Goal: Task Accomplishment & Management: Use online tool/utility

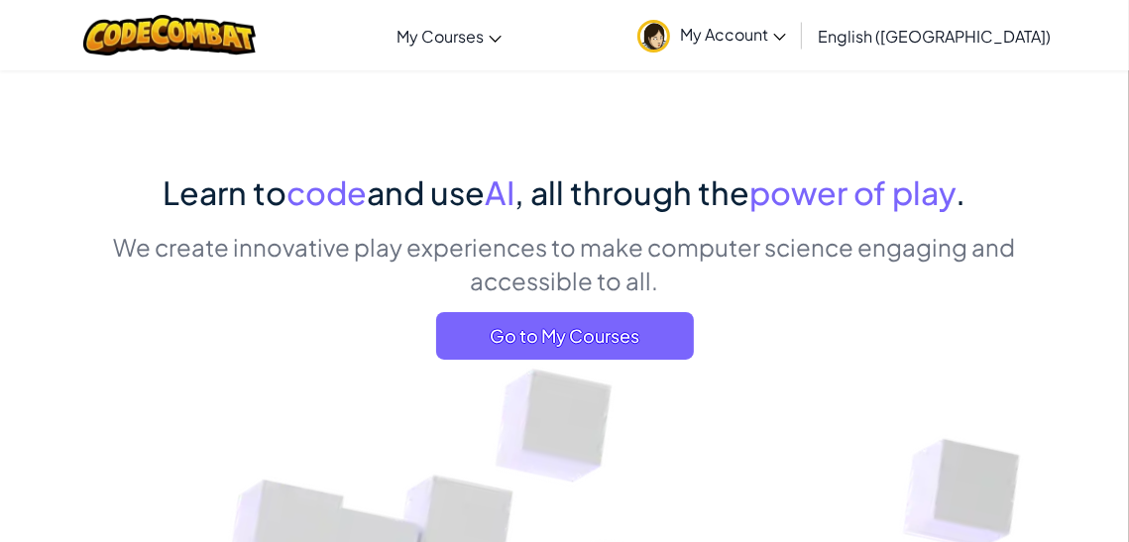
scroll to position [72, 0]
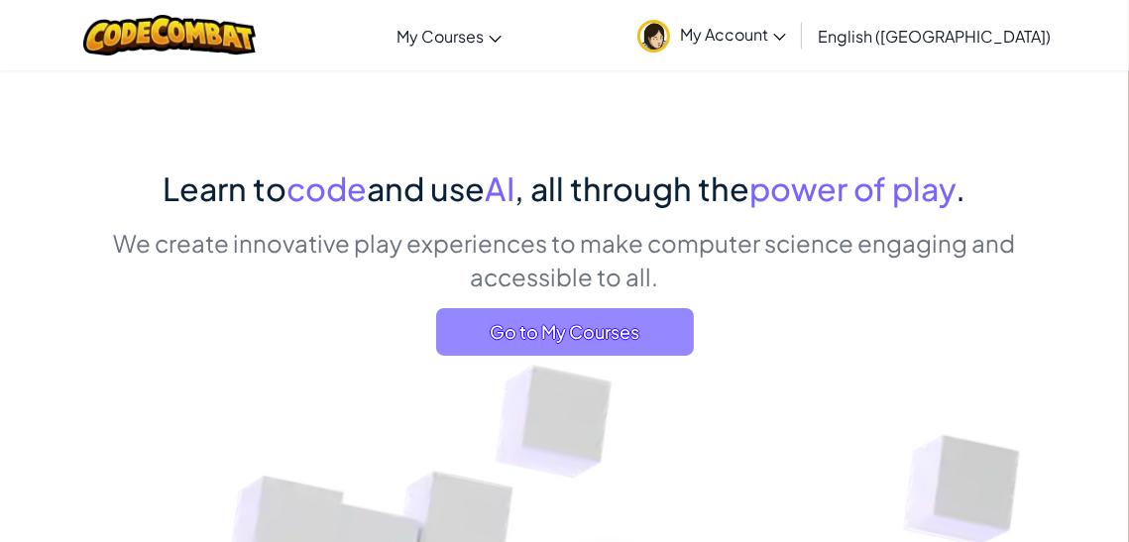
click at [536, 308] on span "Go to My Courses" at bounding box center [565, 332] width 258 height 48
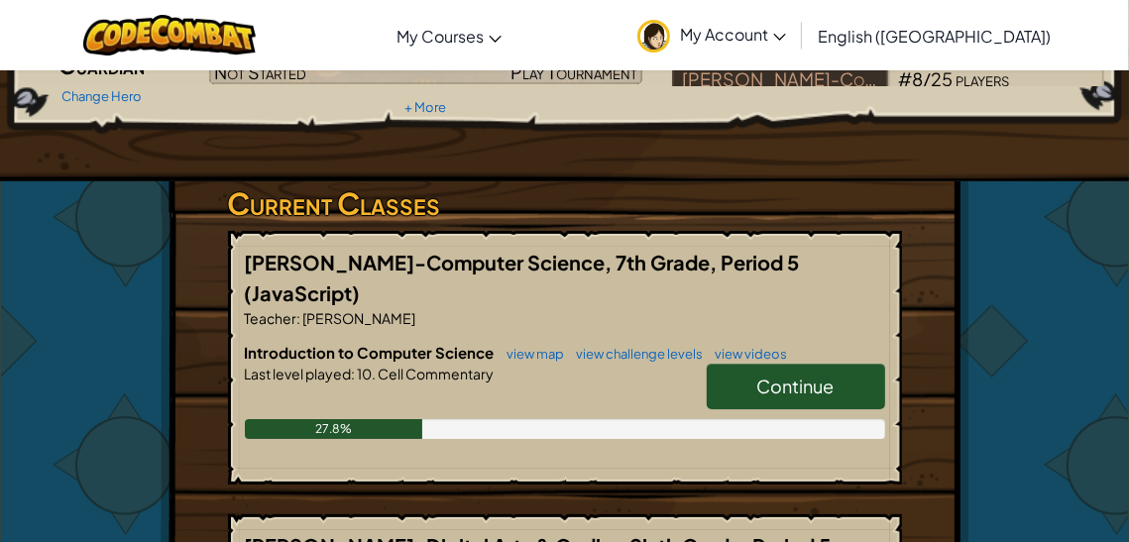
scroll to position [231, 0]
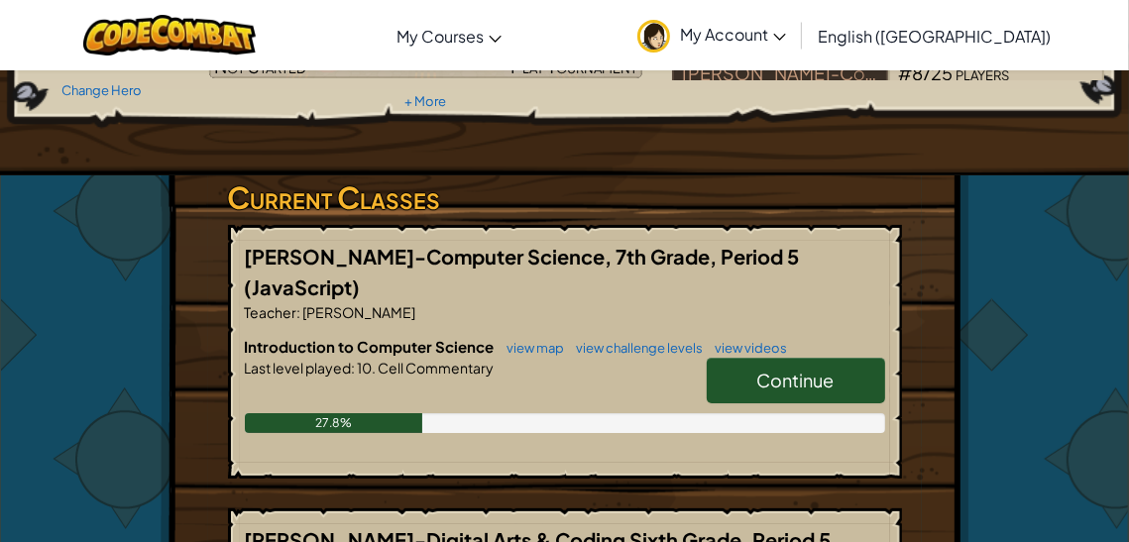
click at [749, 358] on link "Continue" at bounding box center [796, 381] width 178 height 46
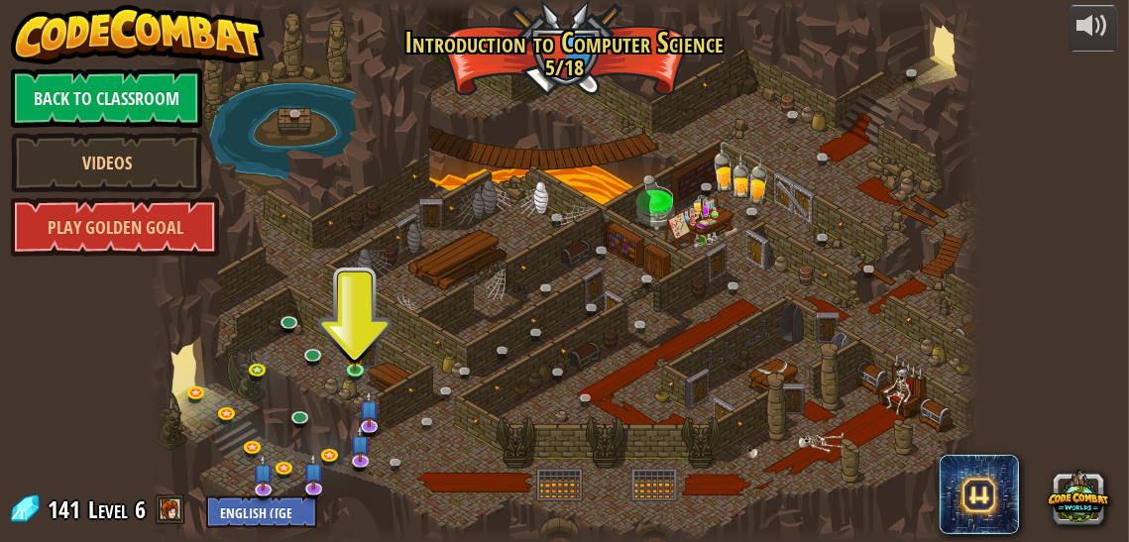
click at [339, 364] on div at bounding box center [565, 271] width 830 height 542
click at [354, 369] on link at bounding box center [360, 372] width 40 height 40
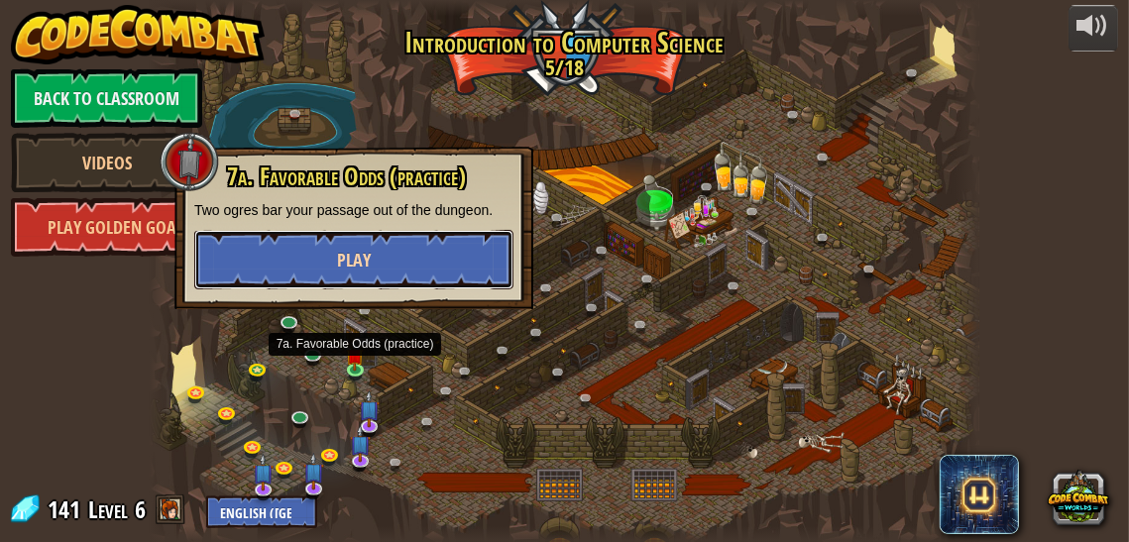
click at [388, 277] on button "Play" at bounding box center [353, 259] width 319 height 59
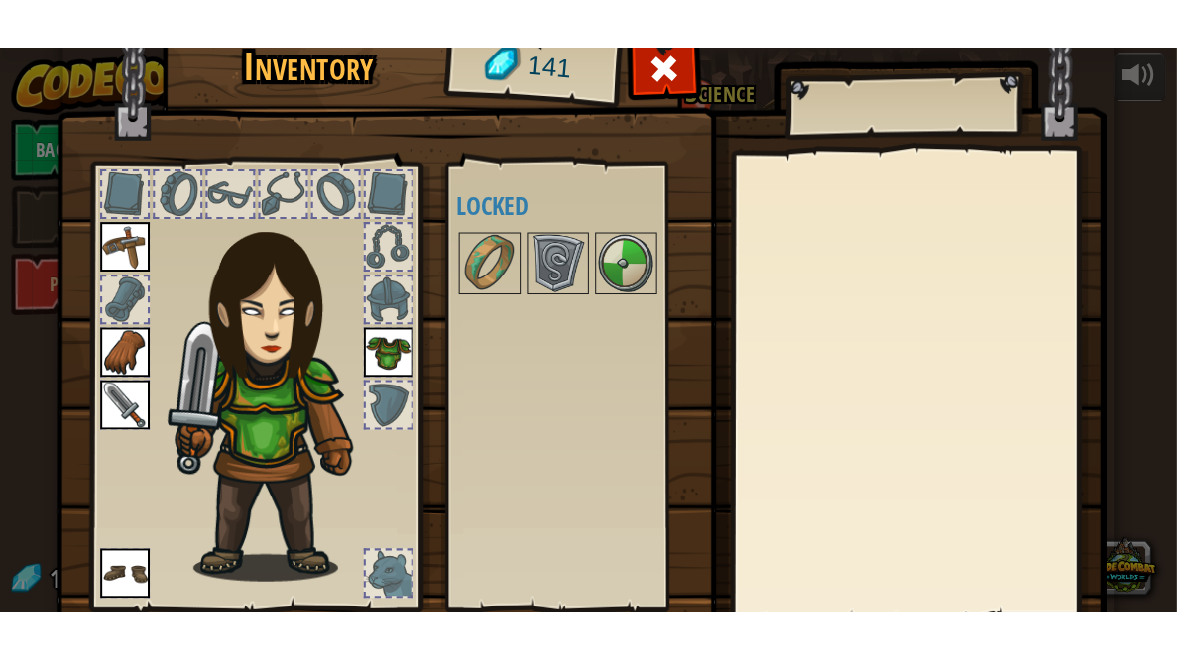
scroll to position [142, 0]
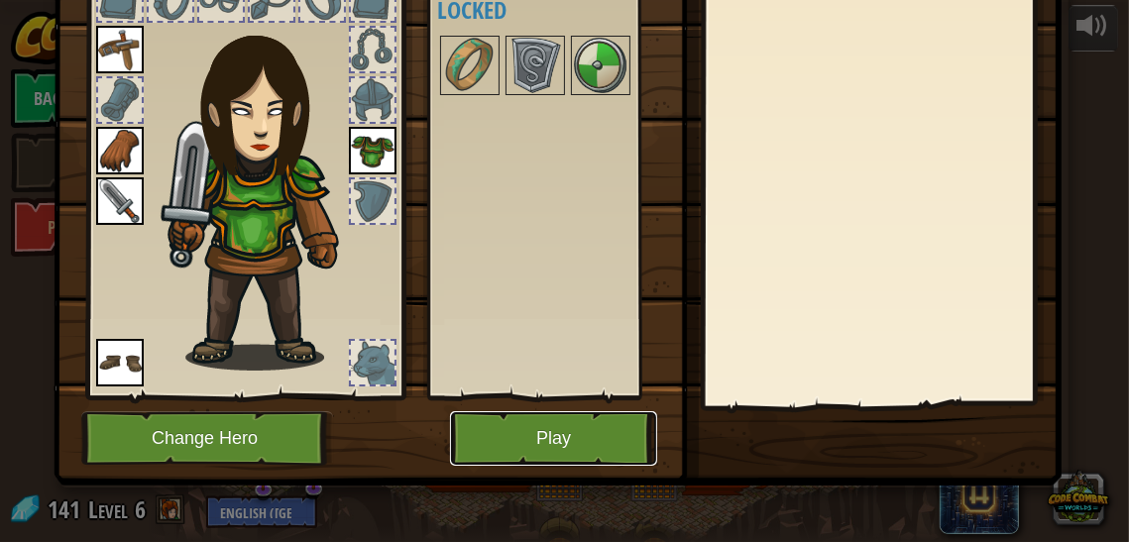
click at [494, 414] on button "Play" at bounding box center [553, 438] width 207 height 55
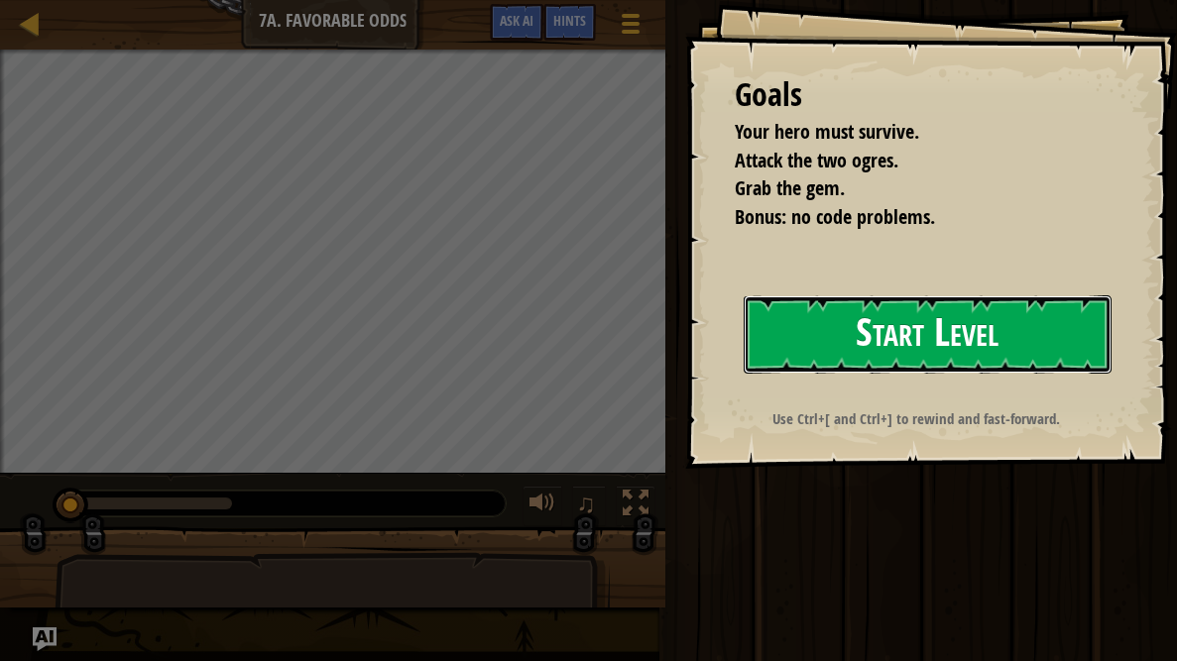
click at [768, 362] on button "Start Level" at bounding box center [928, 334] width 368 height 78
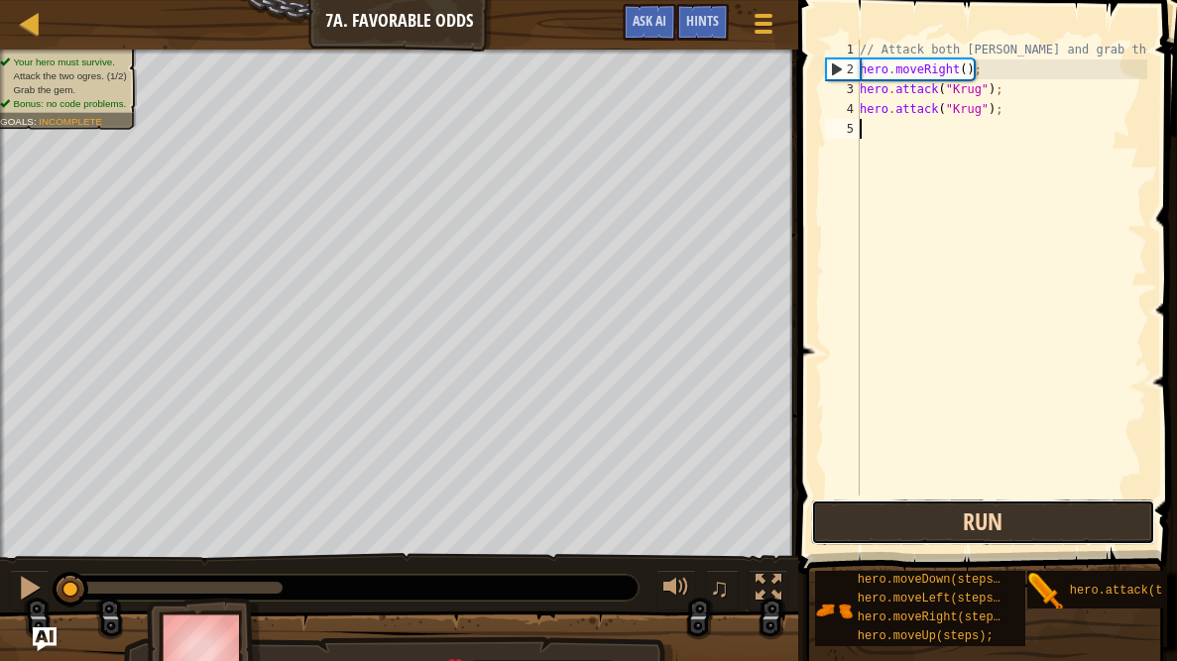
click at [1019, 530] on button "Run" at bounding box center [983, 523] width 344 height 46
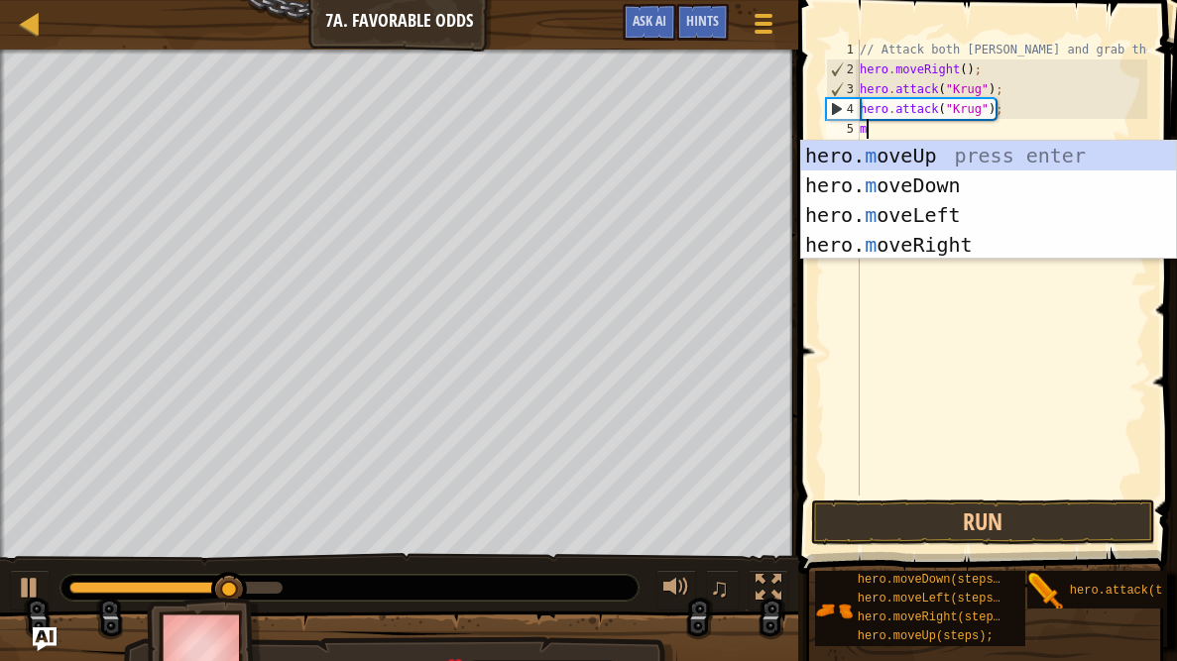
scroll to position [9, 0]
type textarea "mo"
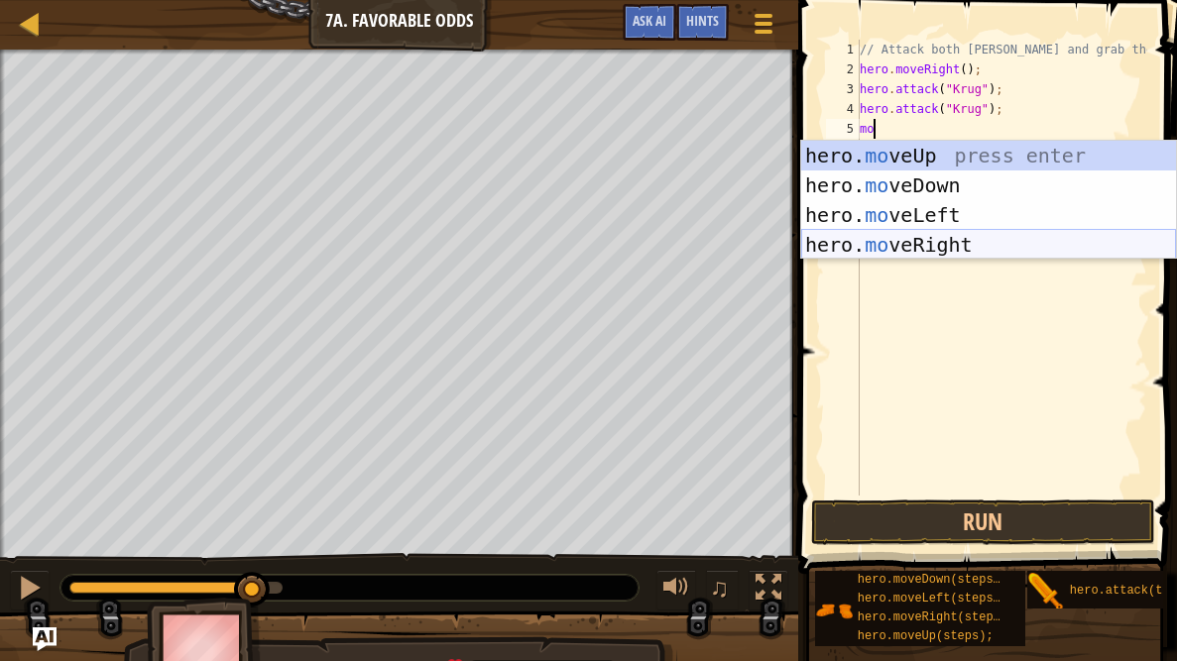
click at [1033, 248] on div "hero. mo veUp press enter hero. mo veDown press enter hero. mo veLeft press ent…" at bounding box center [988, 230] width 375 height 178
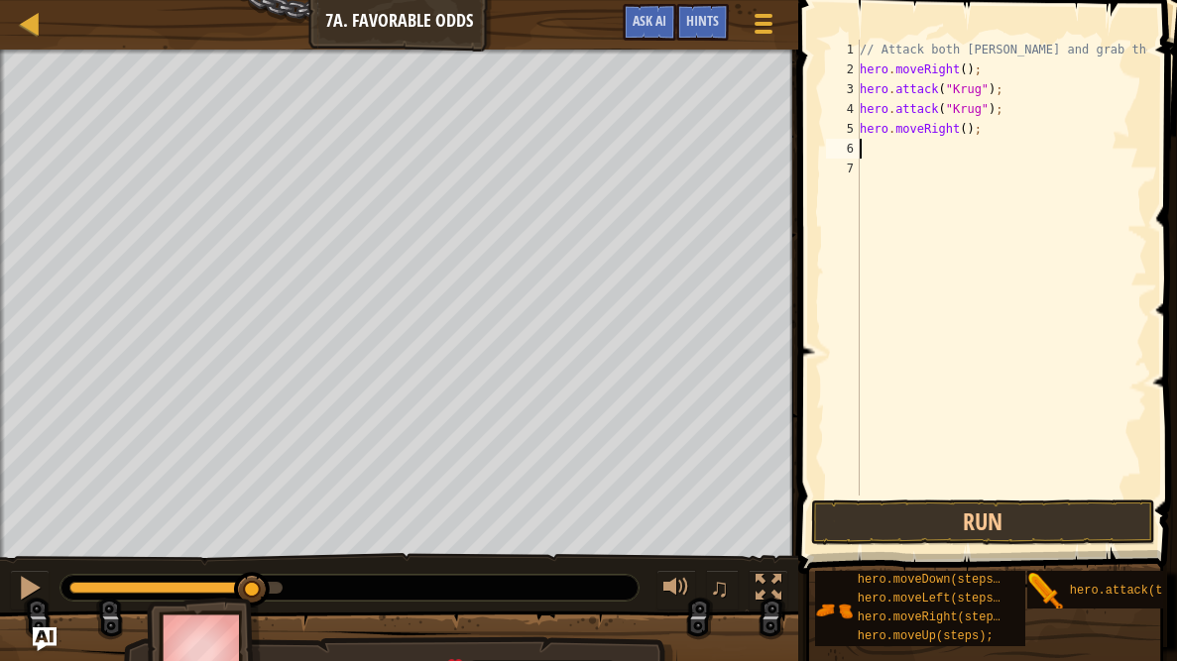
type textarea "m"
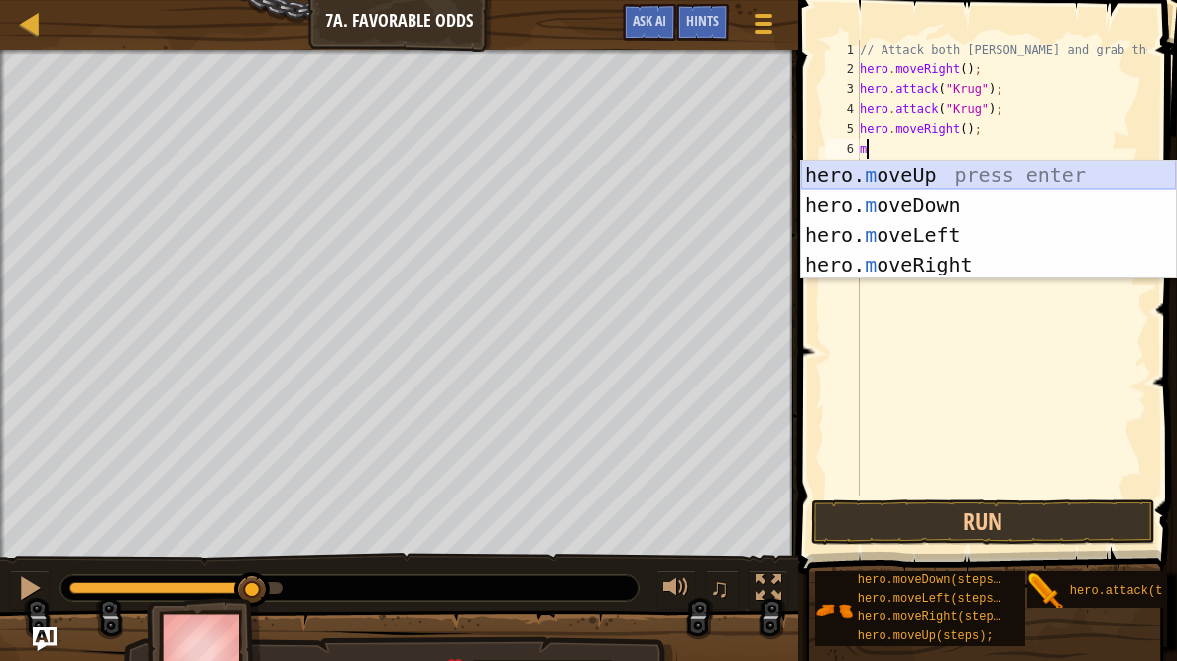
click at [1007, 173] on div "hero. m oveUp press enter hero. m oveDown press enter hero. m oveLeft press ent…" at bounding box center [988, 250] width 375 height 178
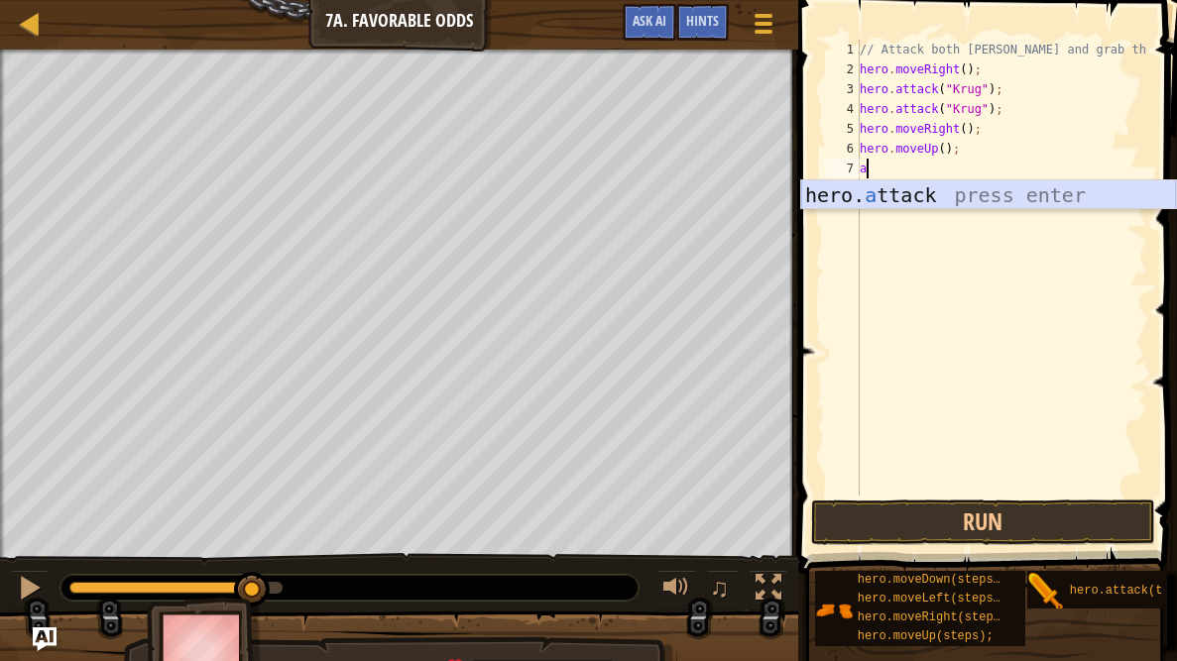
click at [1019, 192] on div "hero. a ttack press enter" at bounding box center [988, 224] width 375 height 89
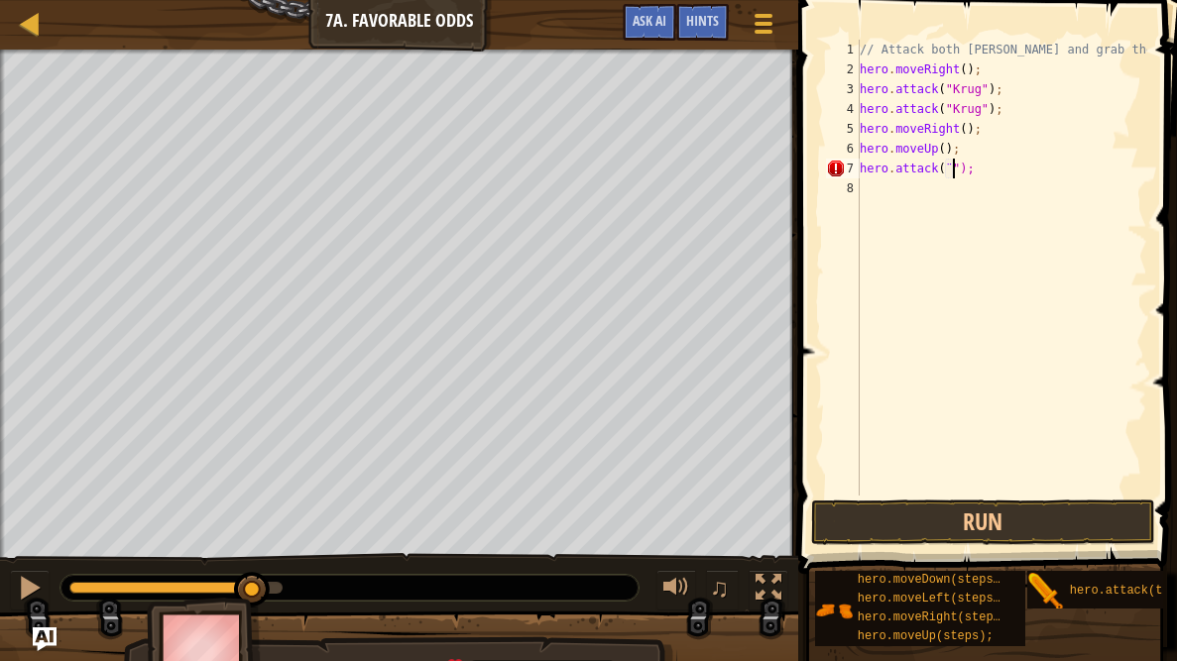
scroll to position [9, 7]
click at [1012, 169] on div "// Attack both ogres and grab the gem. hero . moveRight ( ) ; hero . attack ( "…" at bounding box center [1001, 288] width 291 height 496
type textarea "h"
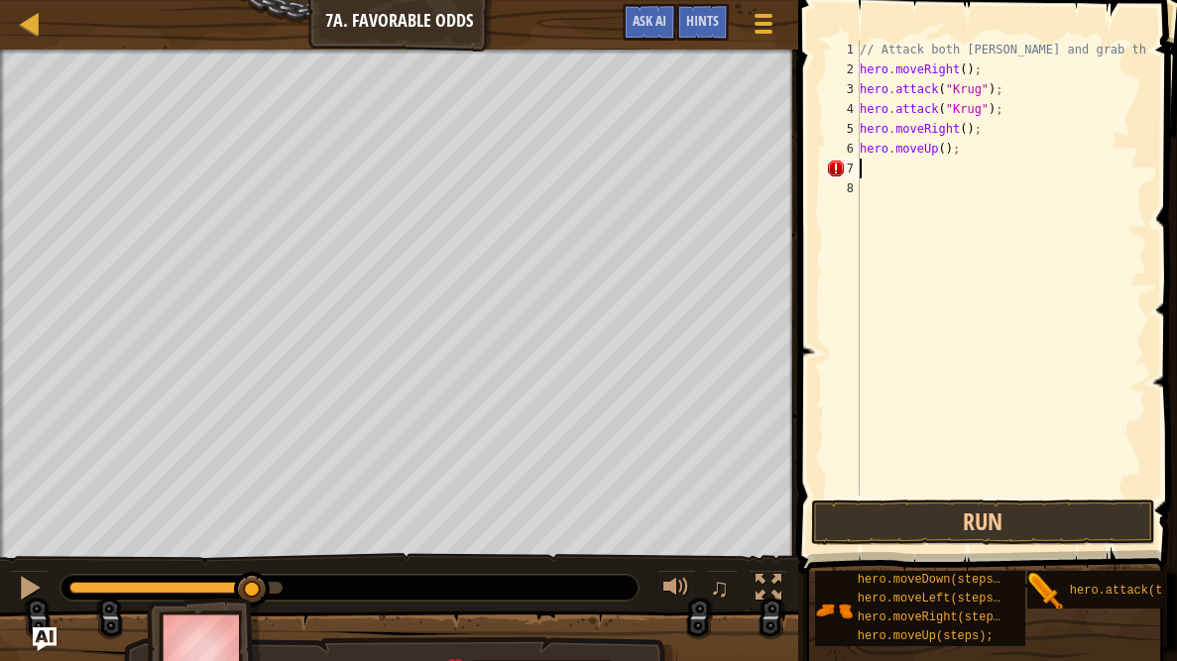
type textarea "h"
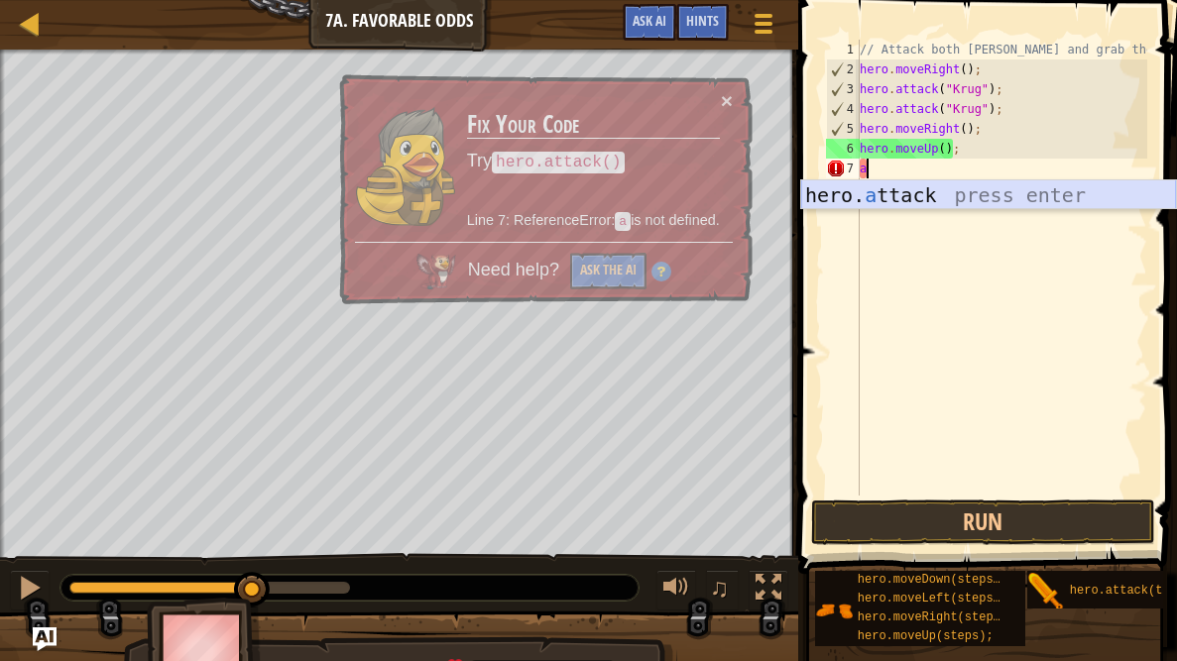
click at [1031, 194] on div "hero. a ttack press enter" at bounding box center [988, 224] width 375 height 89
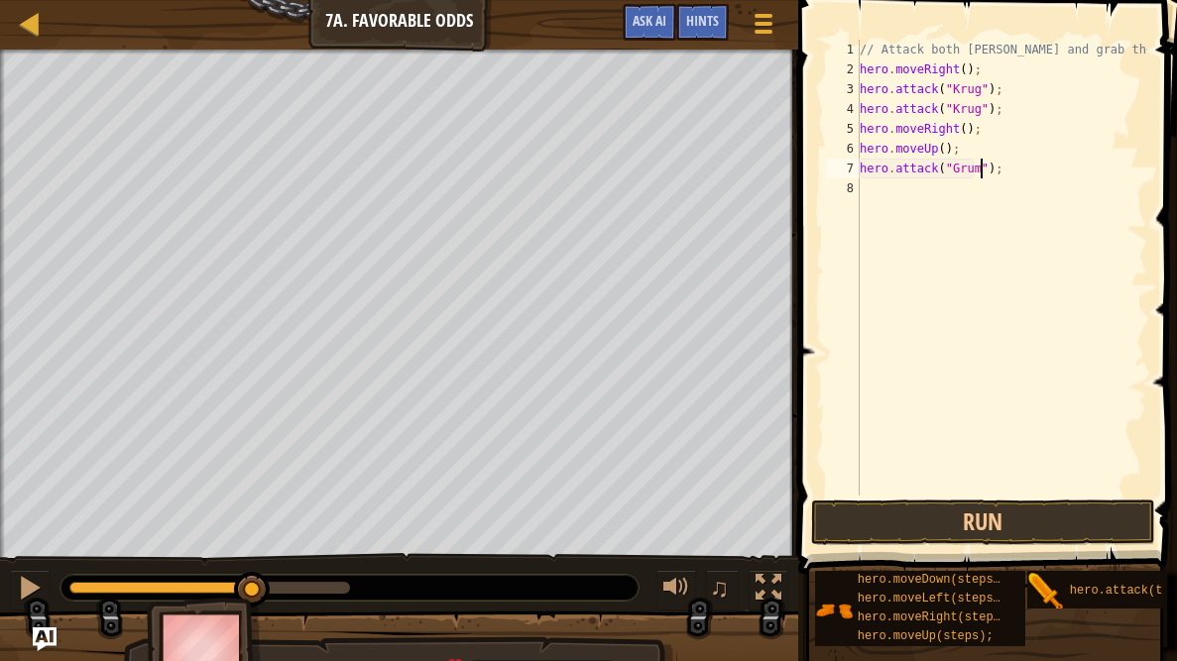
type textarea "hero.attack("Grump");"
click at [1017, 196] on div "// Attack both ogres and grab the gem. hero . moveRight ( ) ; hero . attack ( "…" at bounding box center [1001, 288] width 291 height 496
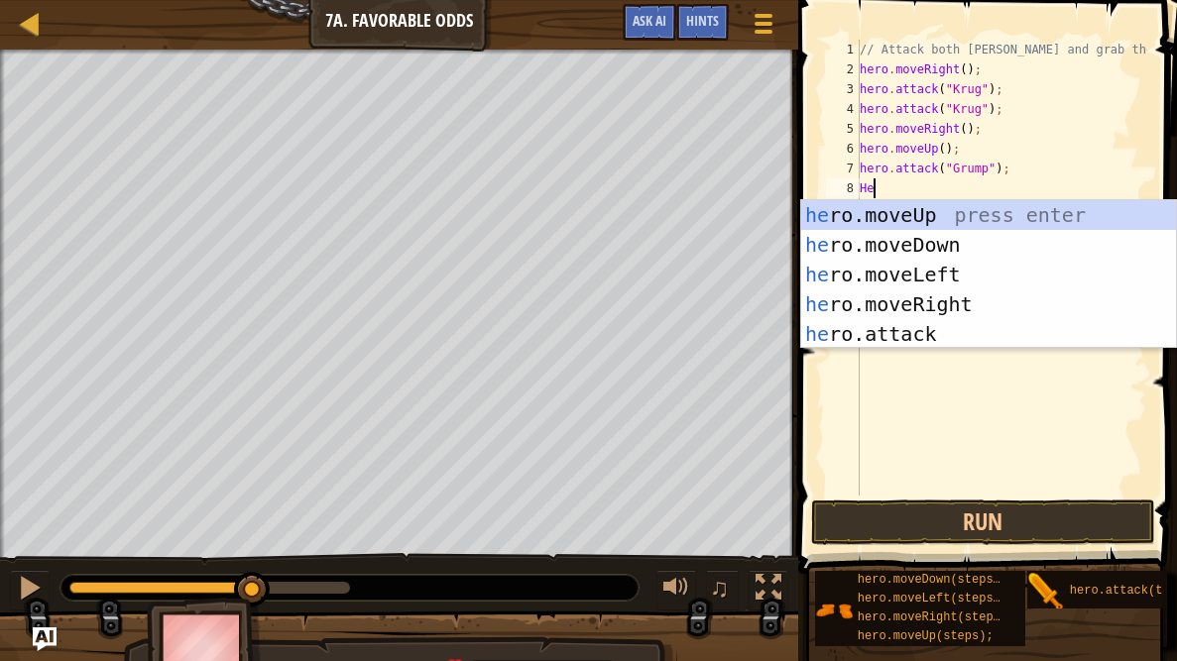
type textarea "H"
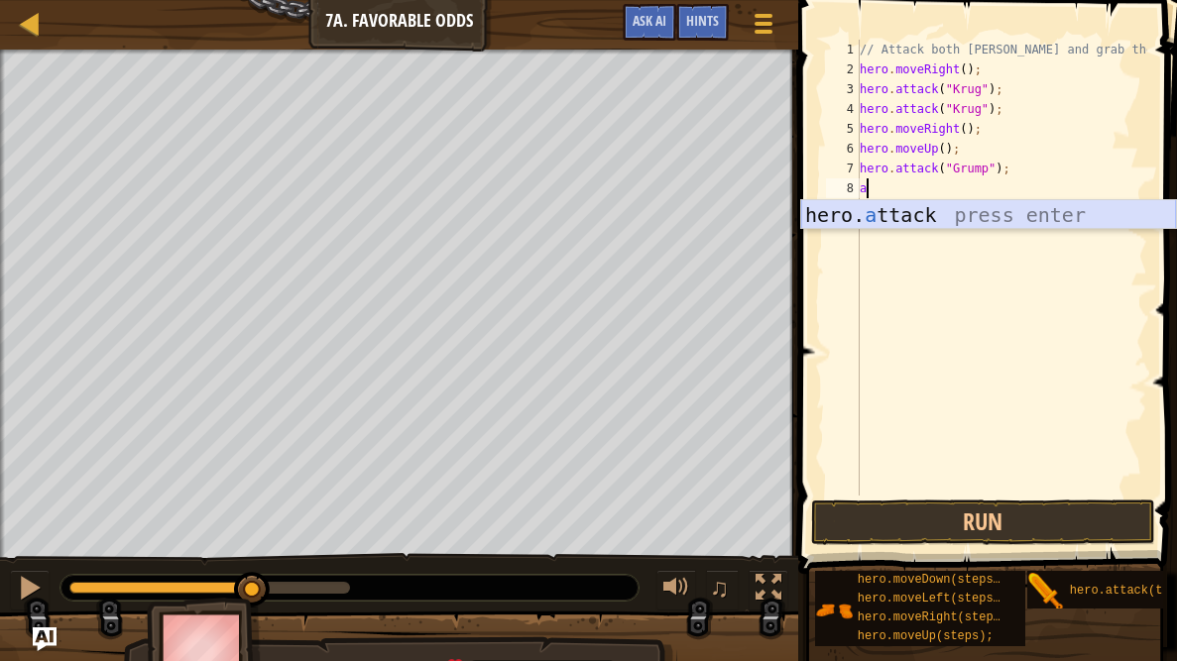
click at [1045, 210] on div "hero. a ttack press enter" at bounding box center [988, 244] width 375 height 89
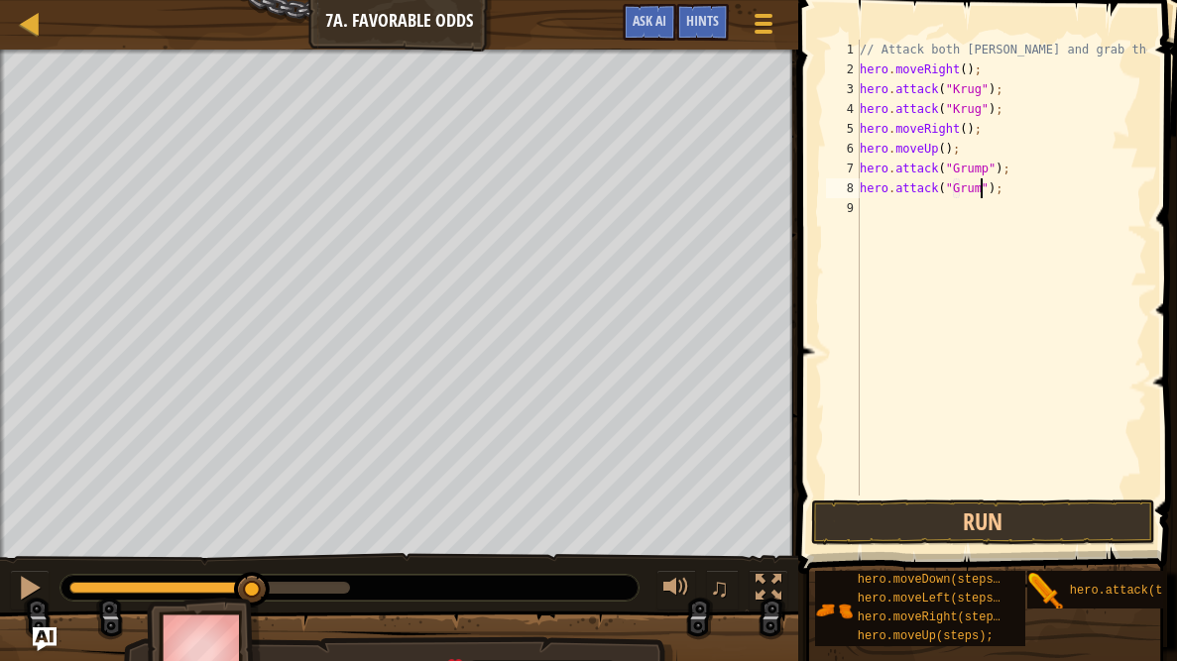
type textarea "hero.attack("Grump");"
click at [1027, 219] on div "// Attack both [PERSON_NAME] and grab the gem. hero . moveRight ( ) ; hero . at…" at bounding box center [1001, 288] width 291 height 496
type textarea "m"
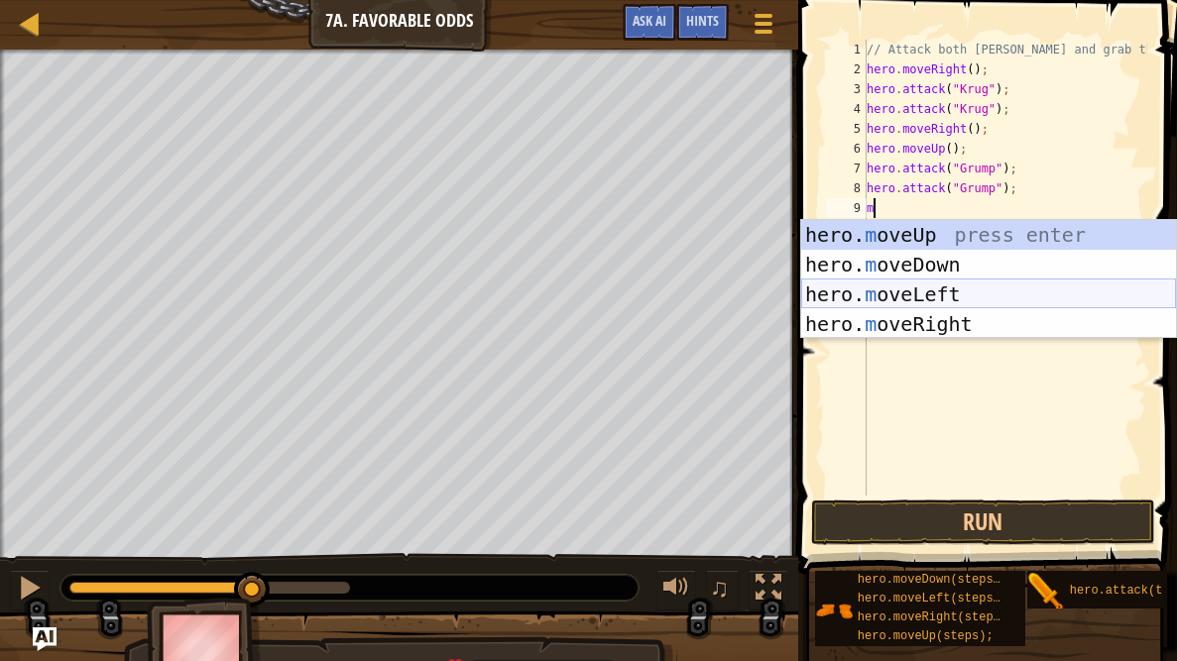
click at [1011, 292] on div "hero. m oveUp press enter hero. m oveDown press enter hero. m oveLeft press ent…" at bounding box center [988, 309] width 375 height 178
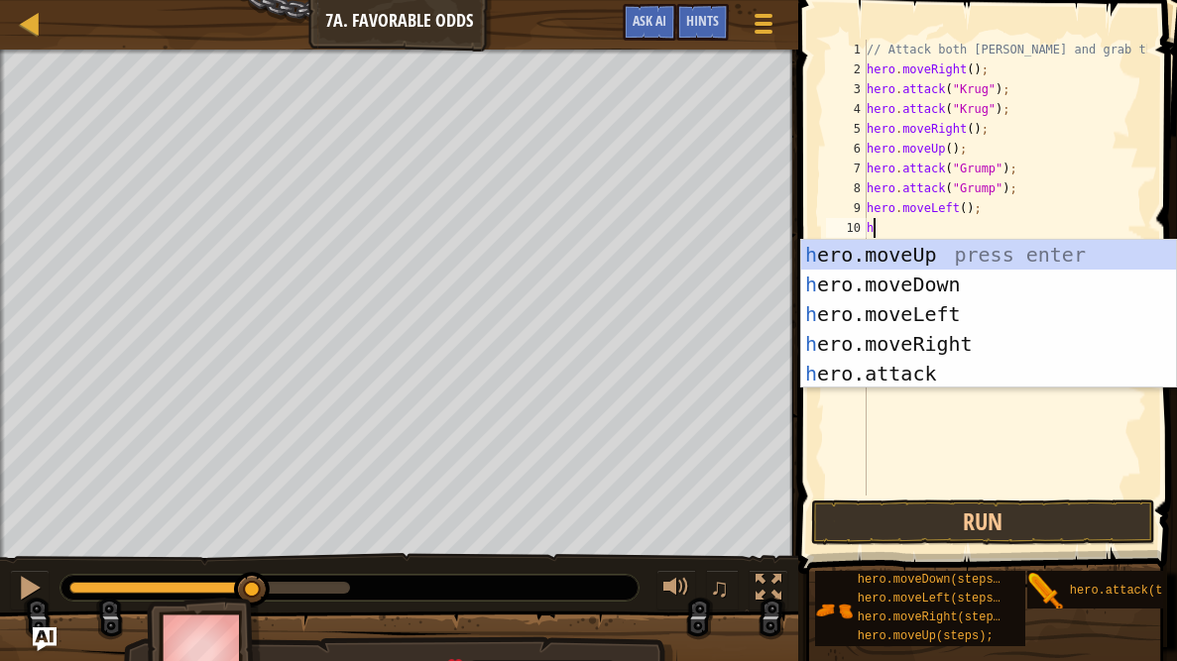
type textarea "he"
click at [1006, 310] on div "he ro.moveUp press enter he ro.moveDown press enter he ro.moveLeft press enter …" at bounding box center [988, 344] width 375 height 208
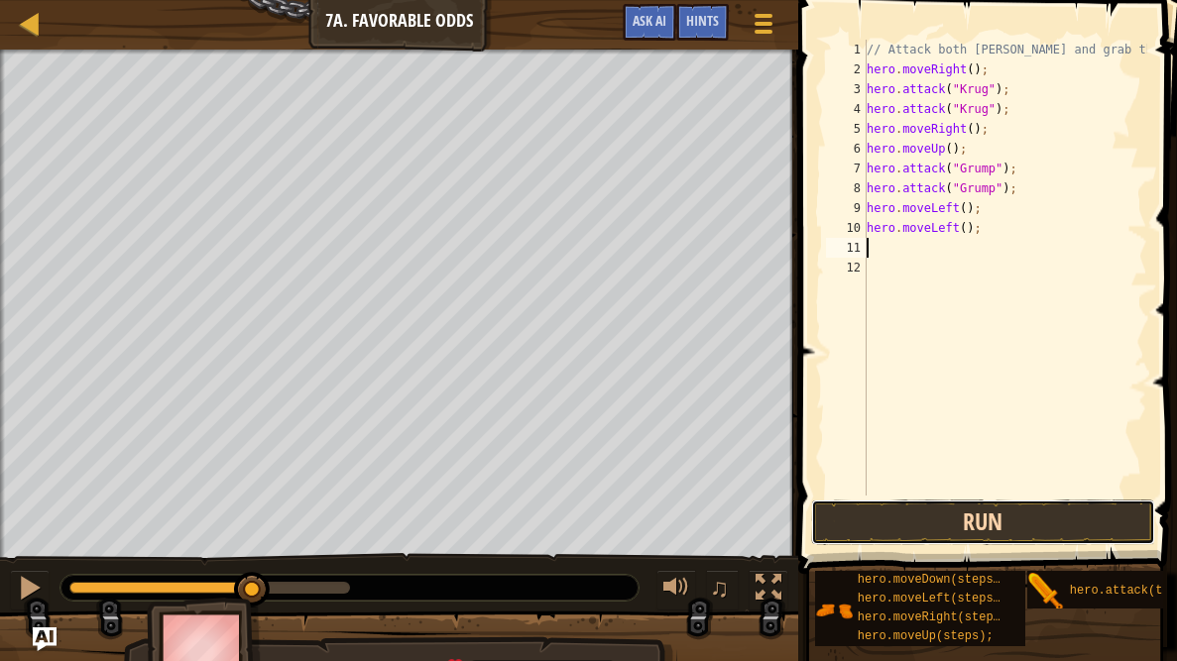
click at [967, 509] on button "Run" at bounding box center [983, 523] width 344 height 46
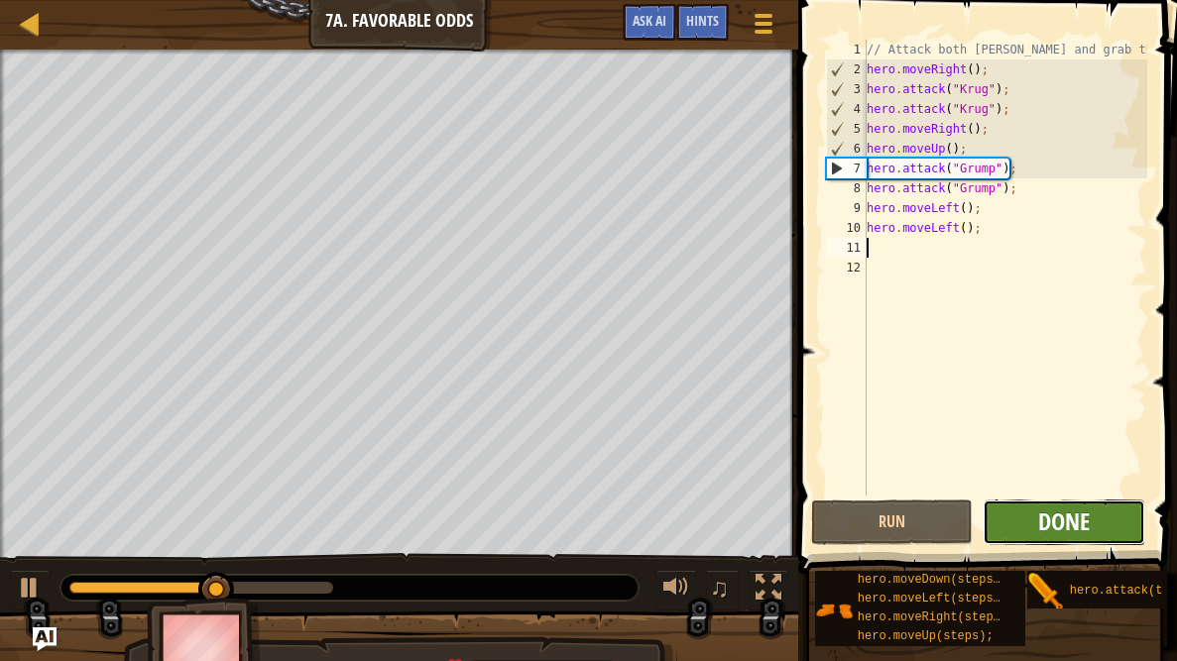
click at [1070, 515] on span "Done" at bounding box center [1064, 522] width 52 height 32
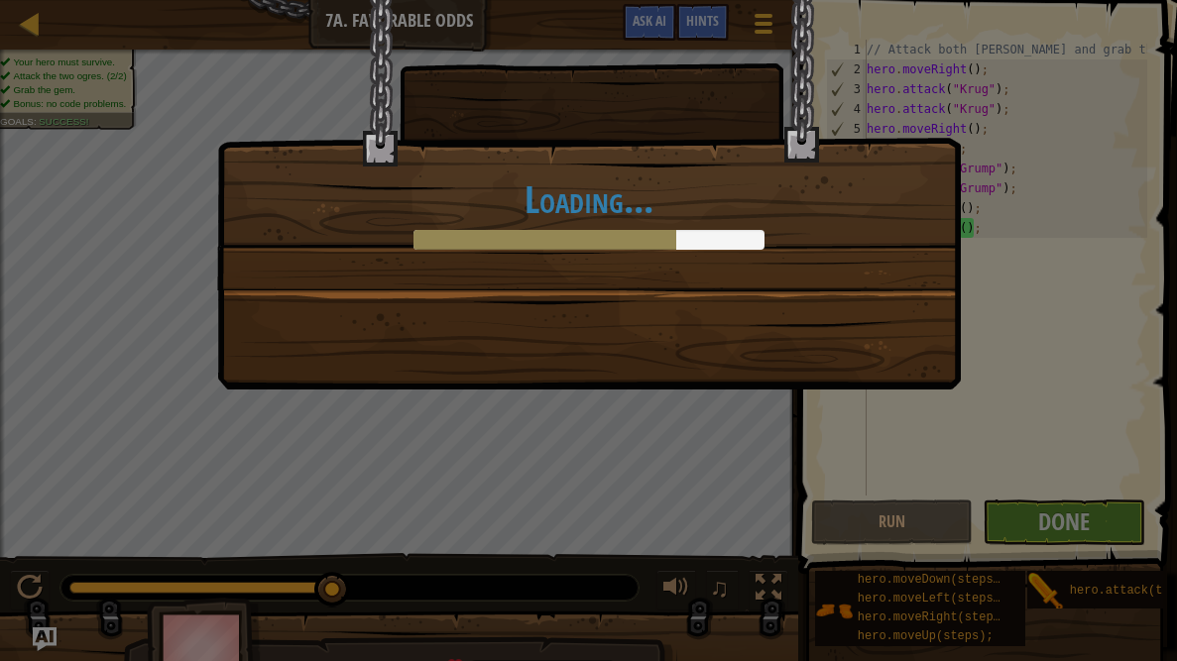
click at [747, 268] on div "Loading..." at bounding box center [589, 144] width 742 height 289
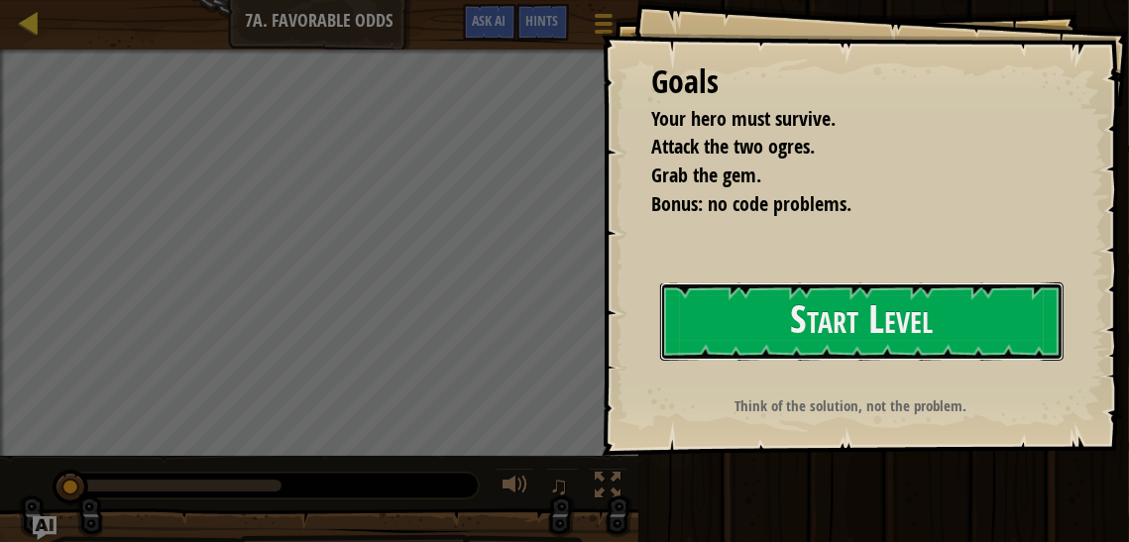
click at [947, 328] on button "Start Level" at bounding box center [861, 322] width 403 height 78
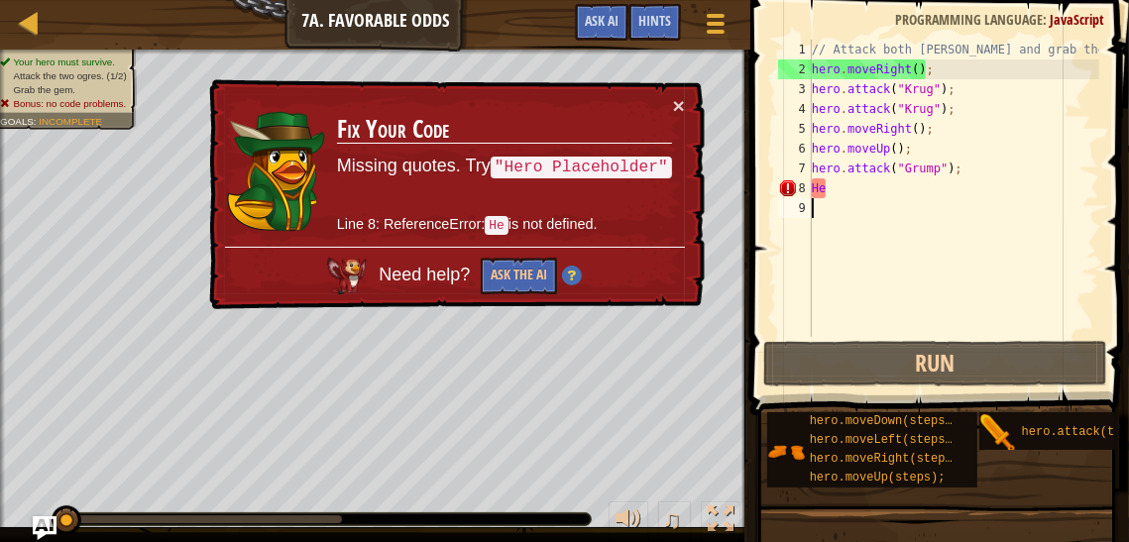
click at [685, 107] on div "× Fix Your Code Missing quotes. Try "Hero Placeholder" Line 8: ReferenceError: …" at bounding box center [455, 194] width 500 height 231
click at [683, 106] on button "×" at bounding box center [679, 105] width 12 height 21
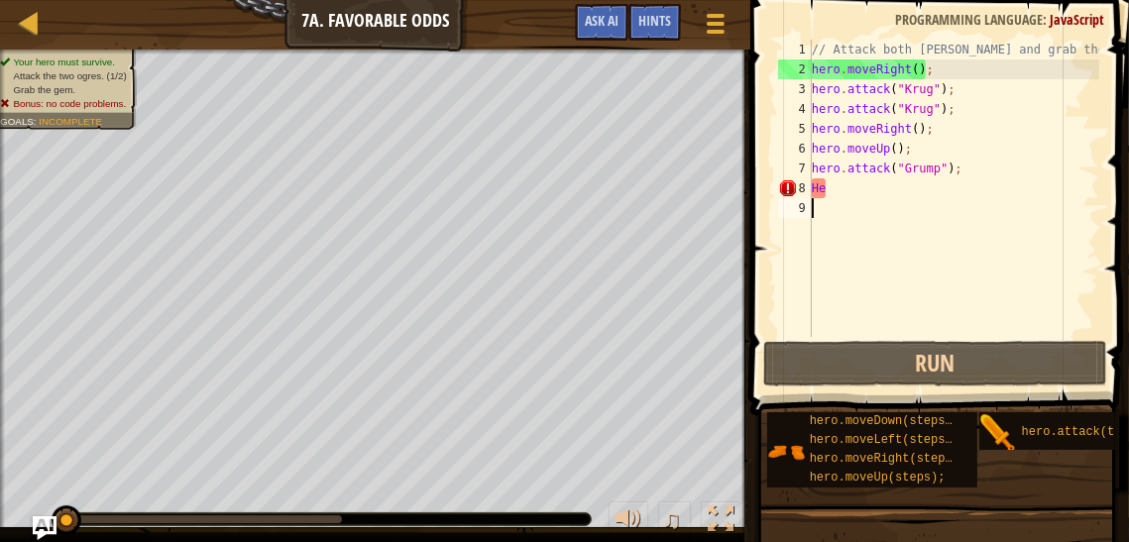
click at [822, 179] on div "// Attack both [PERSON_NAME] and grab the gem. hero . moveRight ( ) ; hero . at…" at bounding box center [953, 208] width 291 height 337
click at [826, 184] on div "// Attack both [PERSON_NAME] and grab the gem. hero . moveRight ( ) ; hero . at…" at bounding box center [953, 208] width 291 height 337
type textarea "H"
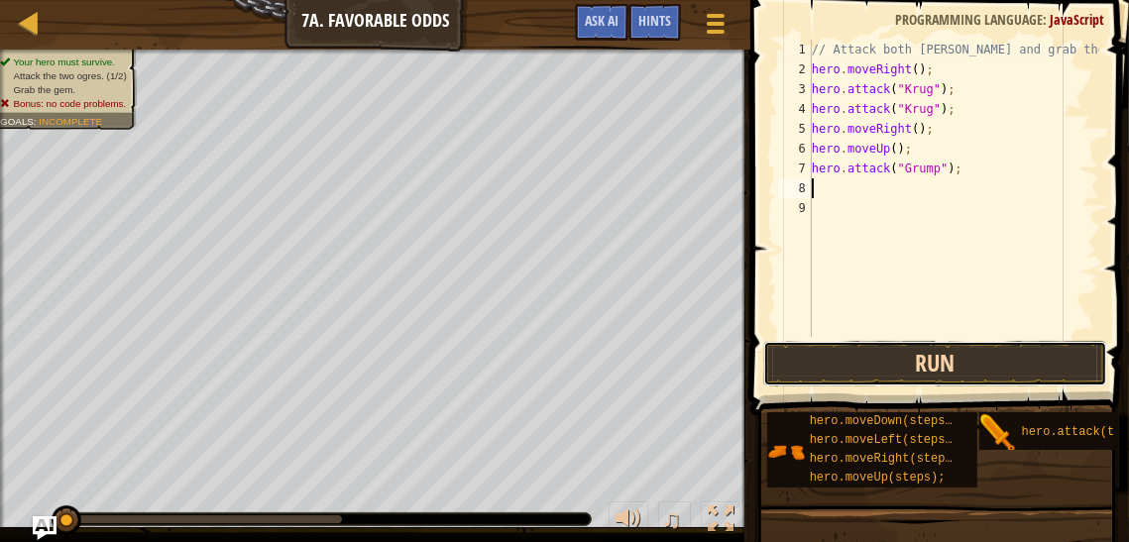
click at [934, 353] on button "Run" at bounding box center [935, 364] width 344 height 46
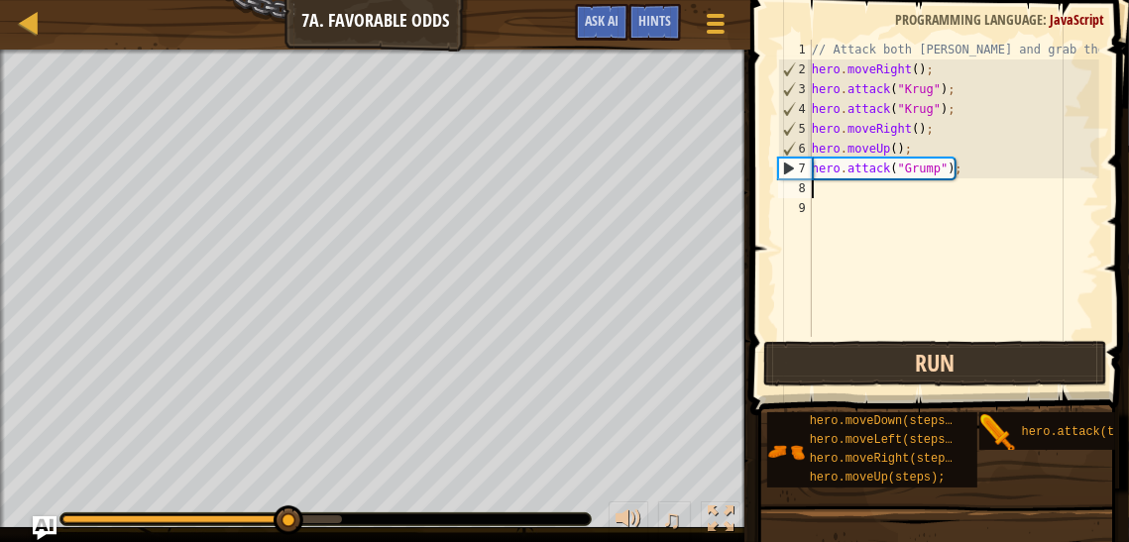
scroll to position [9, 0]
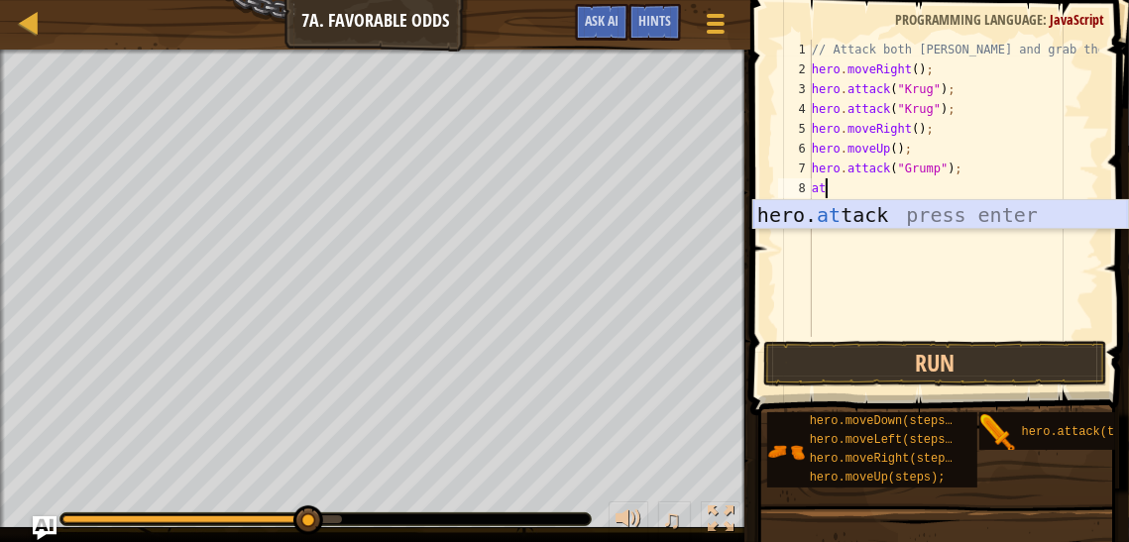
click at [998, 220] on div "hero. at tack press enter" at bounding box center [940, 244] width 375 height 89
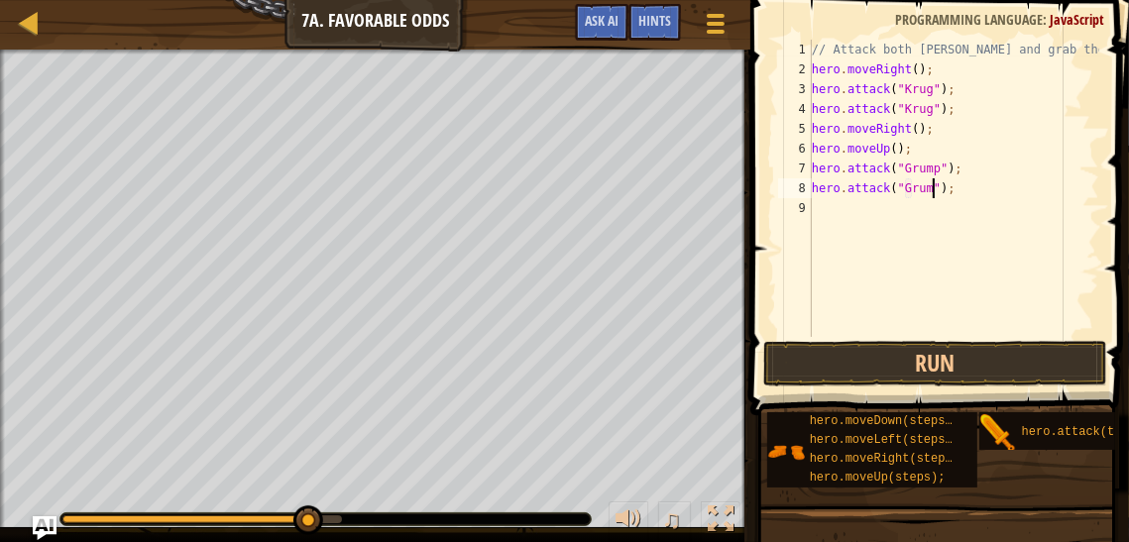
type textarea "hero.attack("Grump");"
click at [947, 224] on div "// Attack both [PERSON_NAME] and grab the gem. hero . moveRight ( ) ; hero . at…" at bounding box center [953, 208] width 291 height 337
type textarea "h"
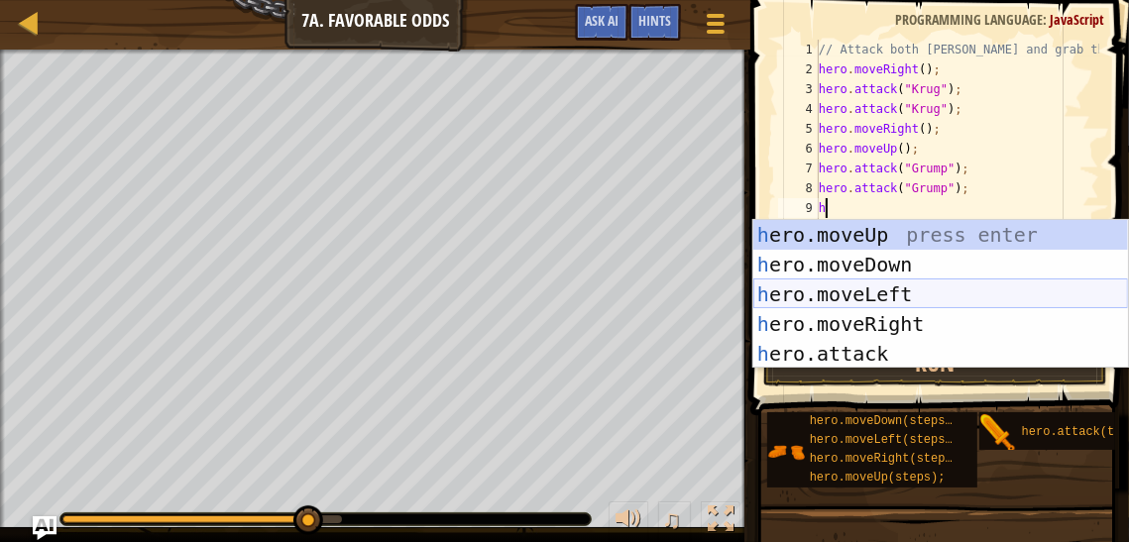
click at [946, 293] on div "h ero.moveUp press enter h ero.moveDown press enter h ero.moveLeft press enter …" at bounding box center [940, 324] width 375 height 208
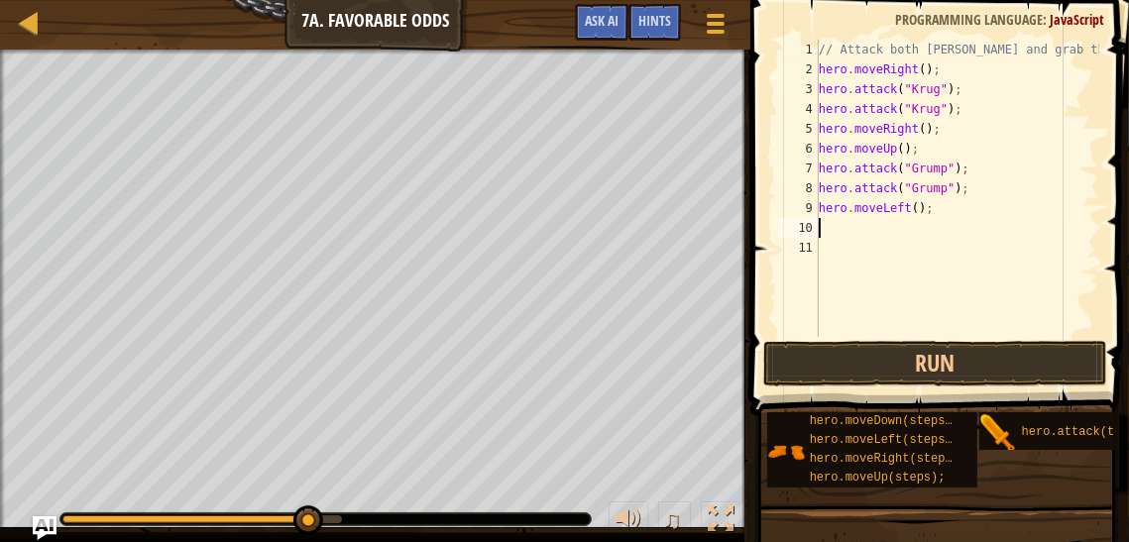
type textarea "j"
type textarea "h"
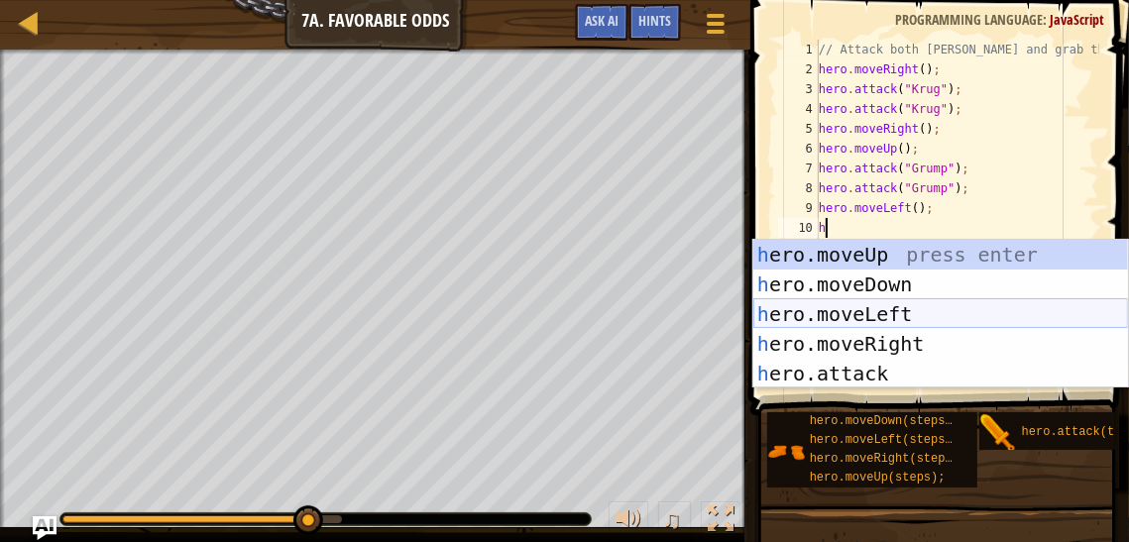
click at [937, 317] on div "h ero.moveUp press enter h ero.moveDown press enter h ero.moveLeft press enter …" at bounding box center [940, 344] width 375 height 208
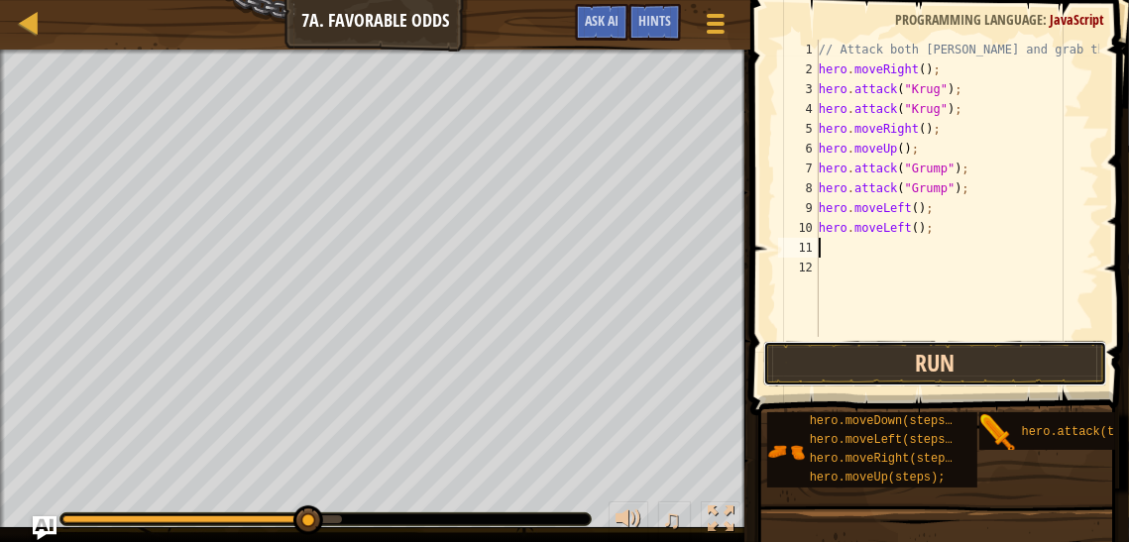
click at [924, 349] on button "Run" at bounding box center [935, 364] width 344 height 46
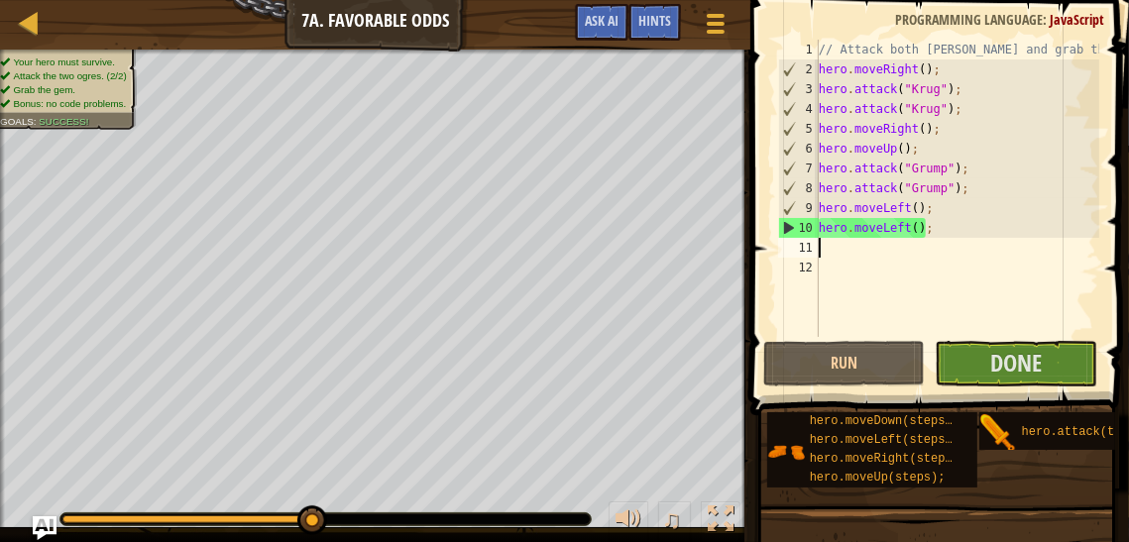
click at [1098, 370] on div "Run Submit Done" at bounding box center [935, 364] width 344 height 46
click at [1066, 365] on button "Done" at bounding box center [1016, 364] width 163 height 46
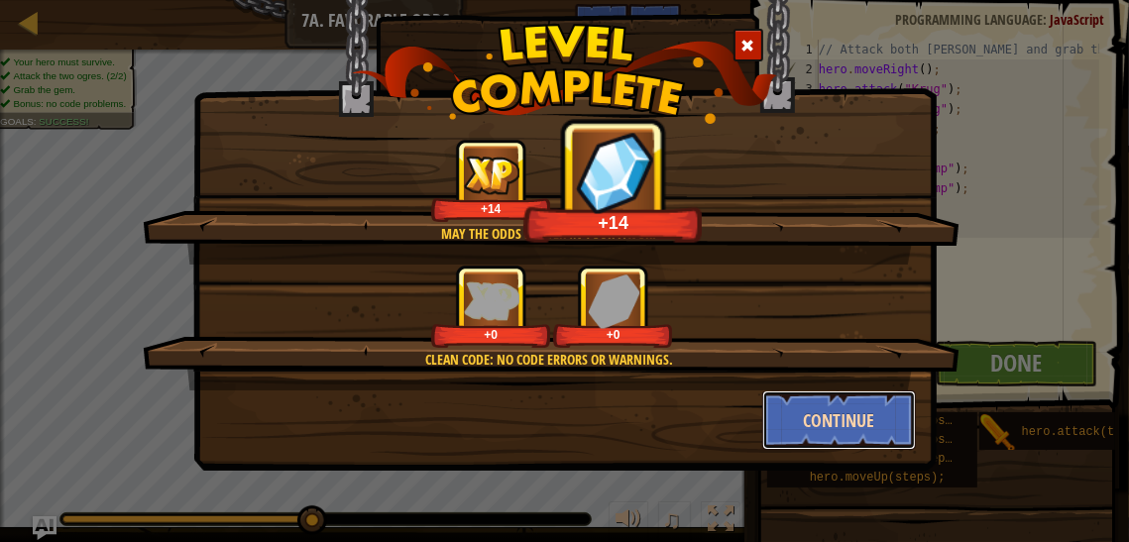
click at [806, 398] on button "Continue" at bounding box center [839, 420] width 154 height 59
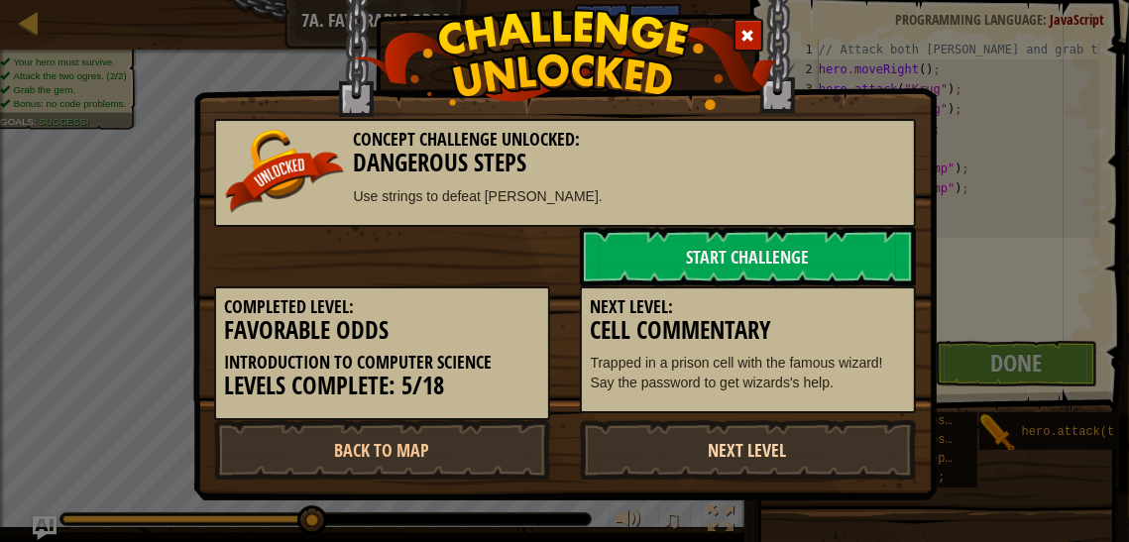
click at [736, 440] on link "Next Level" at bounding box center [748, 449] width 336 height 59
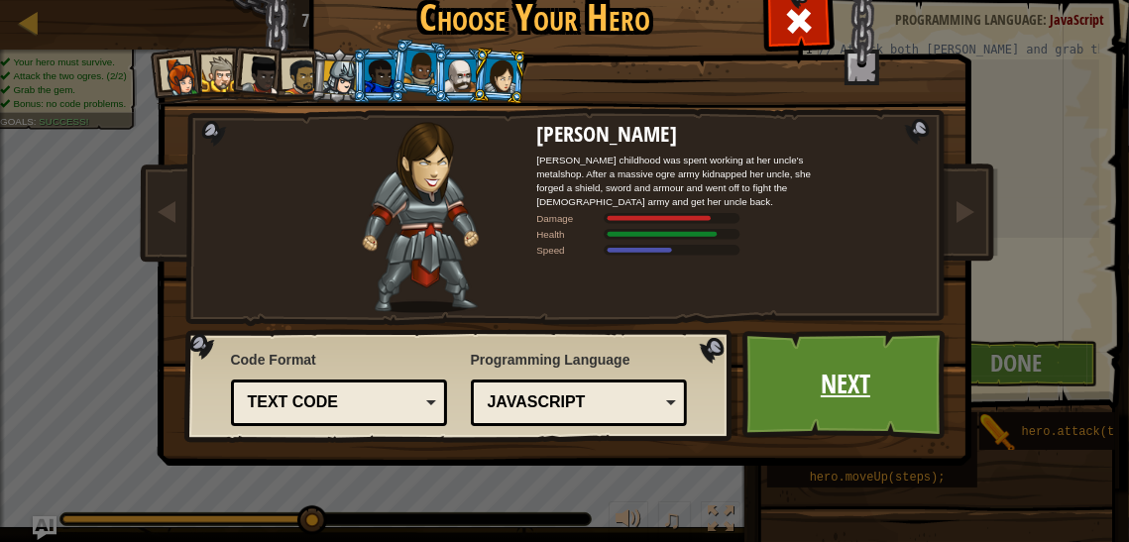
click at [790, 371] on link "Next" at bounding box center [846, 384] width 207 height 109
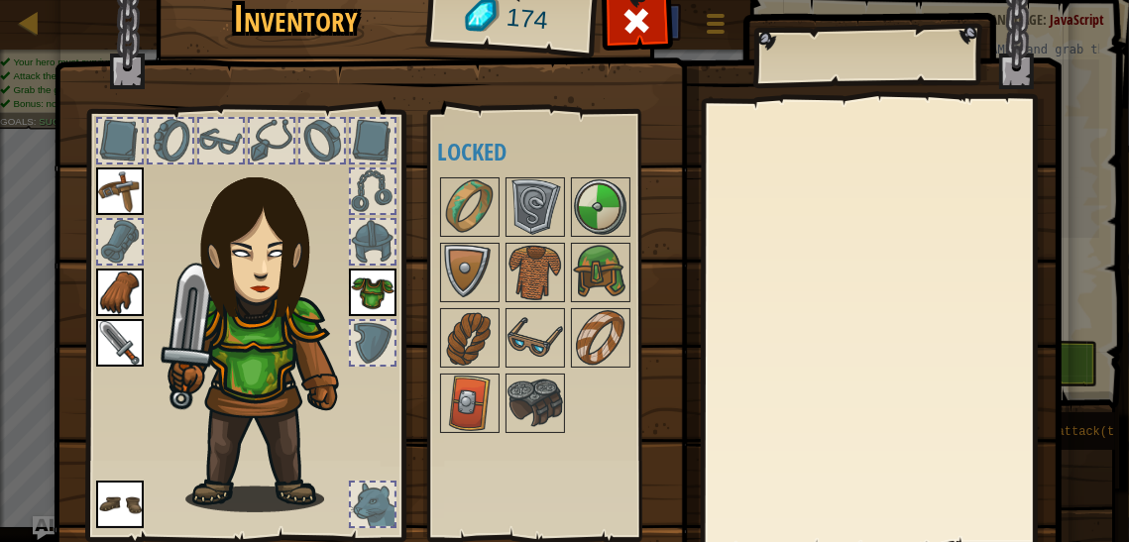
scroll to position [142, 0]
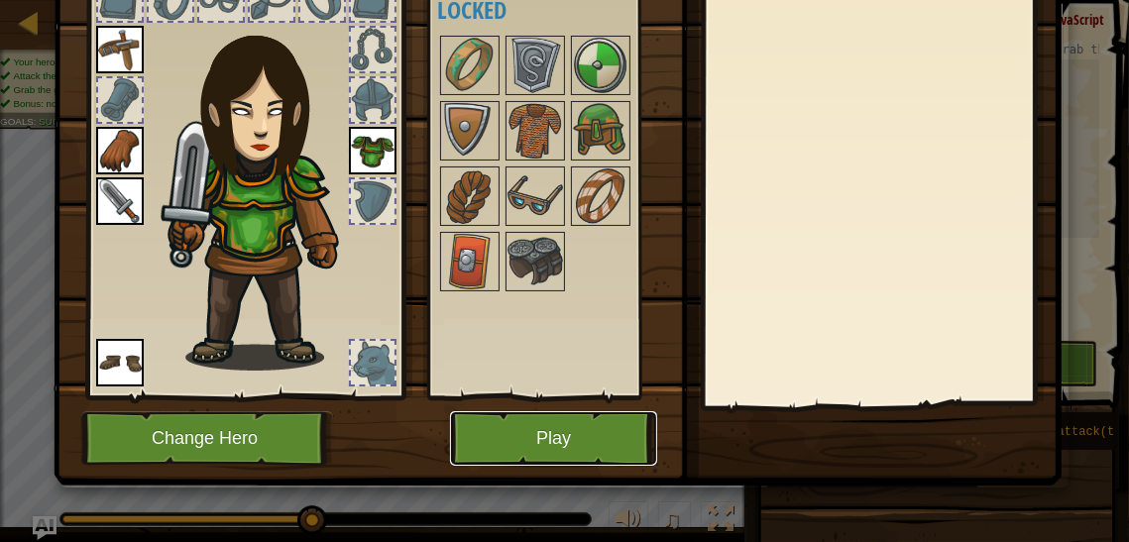
click at [580, 455] on button "Play" at bounding box center [553, 438] width 207 height 55
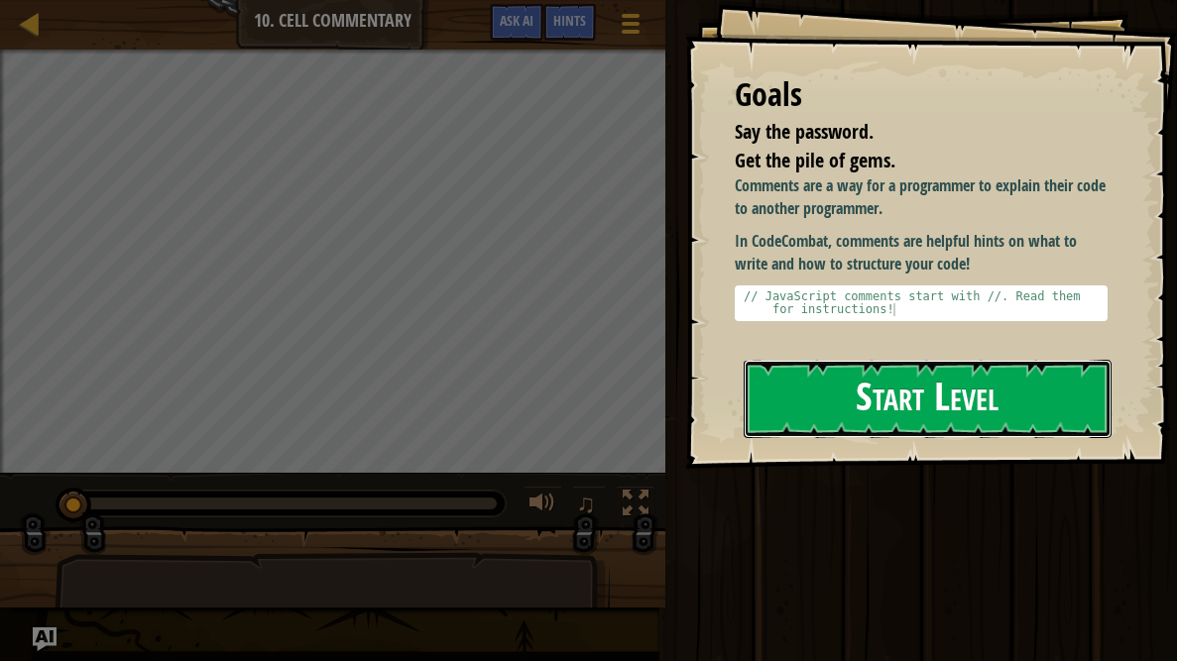
click at [1022, 403] on button "Start Level" at bounding box center [928, 399] width 368 height 78
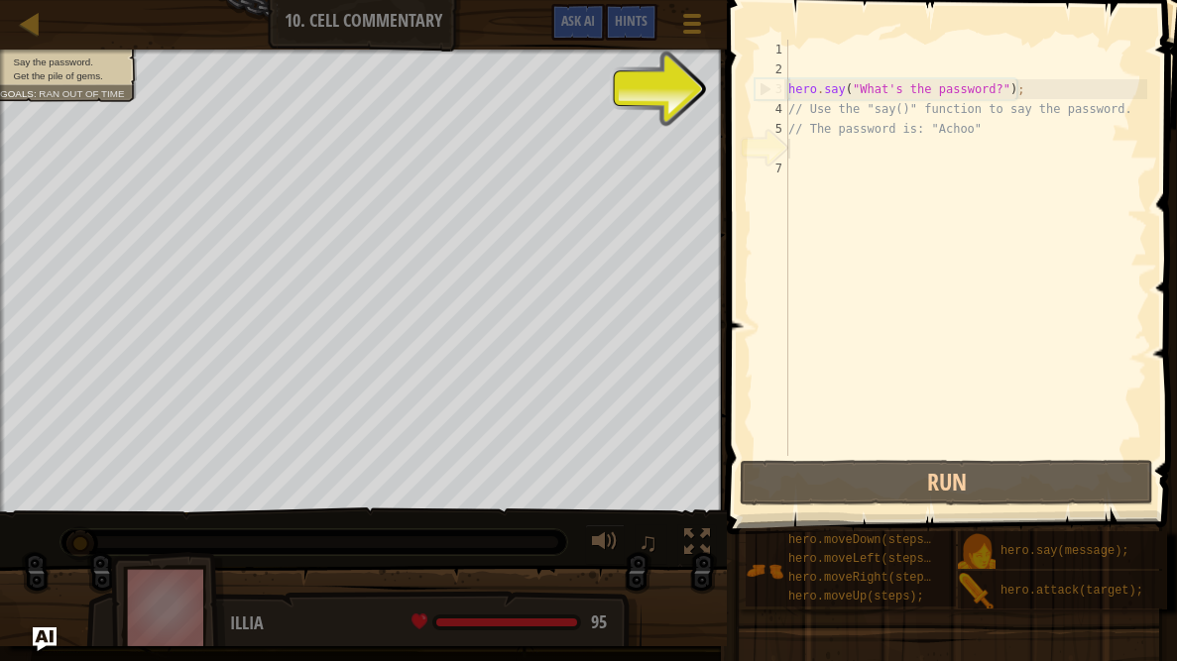
click at [933, 150] on div "hero . say ( "What's the password?" ) ; // Use the "say()" function to say the …" at bounding box center [965, 268] width 363 height 456
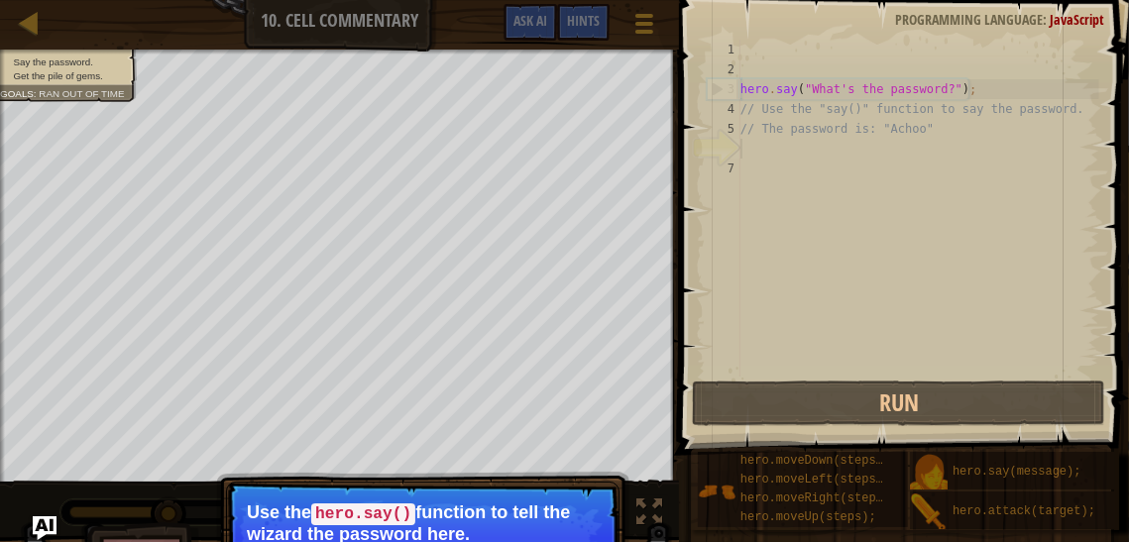
click at [868, 133] on div "hero . say ( "What's the password?" ) ; // Use the "say()" function to say the …" at bounding box center [918, 228] width 363 height 377
click at [923, 133] on div "hero . say ( "What's the password?" ) ; // Use the "say()" function to say the …" at bounding box center [918, 228] width 363 height 377
click at [932, 131] on div "hero . say ( "What's the password?" ) ; // Use the "say()" function to say the …" at bounding box center [918, 228] width 363 height 377
click at [935, 108] on div "hero . say ( "What's the password?" ) ; // Use the "say()" function to say the …" at bounding box center [918, 228] width 363 height 377
click at [938, 99] on div "hero . say ( "What's the password?" ) ; // Use the "say()" function to say the …" at bounding box center [918, 228] width 363 height 377
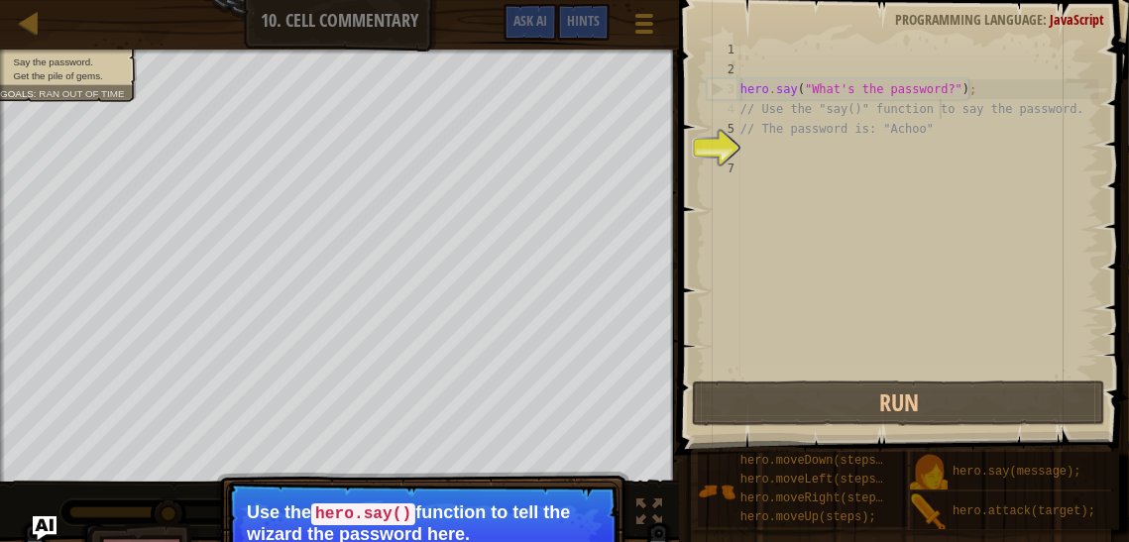
click at [953, 86] on div "hero . say ( "What's the password?" ) ; // Use the "say()" function to say the …" at bounding box center [918, 228] width 363 height 377
type textarea "hero.say("What's the password?");"
click at [868, 143] on div "hero . say ( "What's the password?" ) ; // Use the "say()" function to say the …" at bounding box center [918, 228] width 363 height 377
click at [899, 118] on div "hero . say ( "What's the password?" ) ; // Use the "say()" function to say the …" at bounding box center [918, 228] width 363 height 377
click at [884, 135] on div "hero . say ( "What's the password?" ) ; // Use the "say()" function to say the …" at bounding box center [918, 228] width 363 height 377
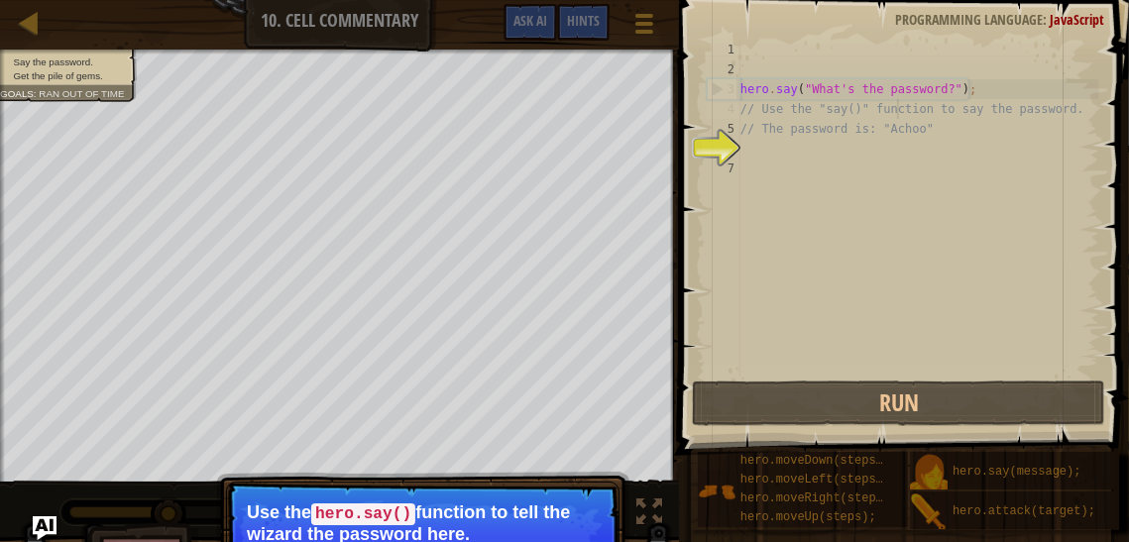
type textarea "// The password is: "Achoo""
click at [775, 135] on div "hero . say ( "What's the password?" ) ; // Use the "say()" function to say the …" at bounding box center [918, 228] width 363 height 377
click at [780, 119] on div "hero . say ( "What's the password?" ) ; // Use the "say()" function to say the …" at bounding box center [918, 228] width 363 height 377
click at [785, 156] on div "hero . say ( "What's the password?" ) ; // Use the "say()" function to say the …" at bounding box center [918, 228] width 363 height 377
click at [749, 151] on div "hero . say ( "What's the password?" ) ; // Use the "say()" function to say the …" at bounding box center [918, 228] width 363 height 377
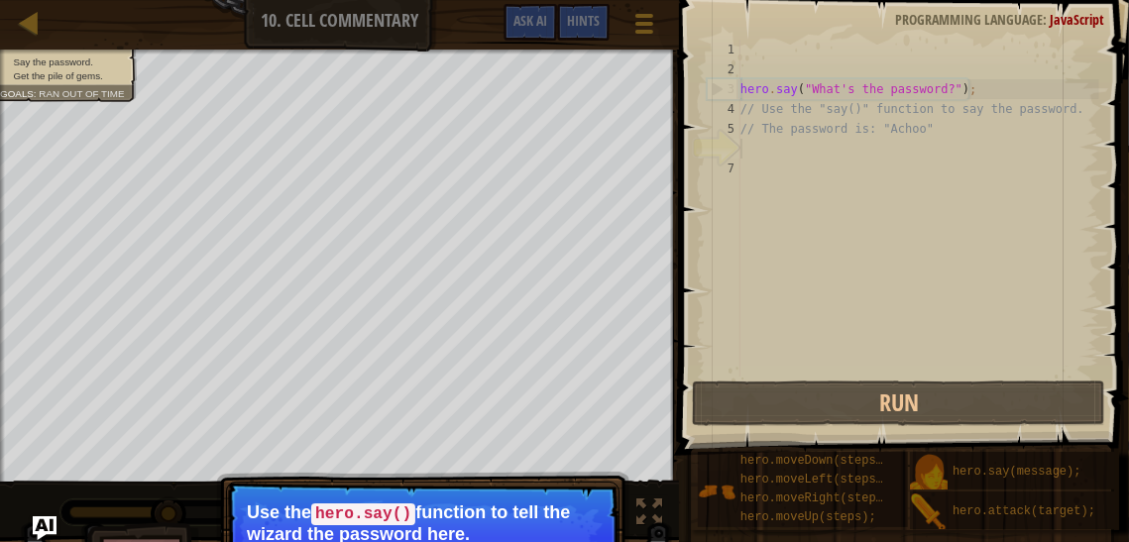
click at [382, 523] on p "Use the hero.say() function to tell the wizard the password here." at bounding box center [423, 524] width 352 height 42
type textarea "h"
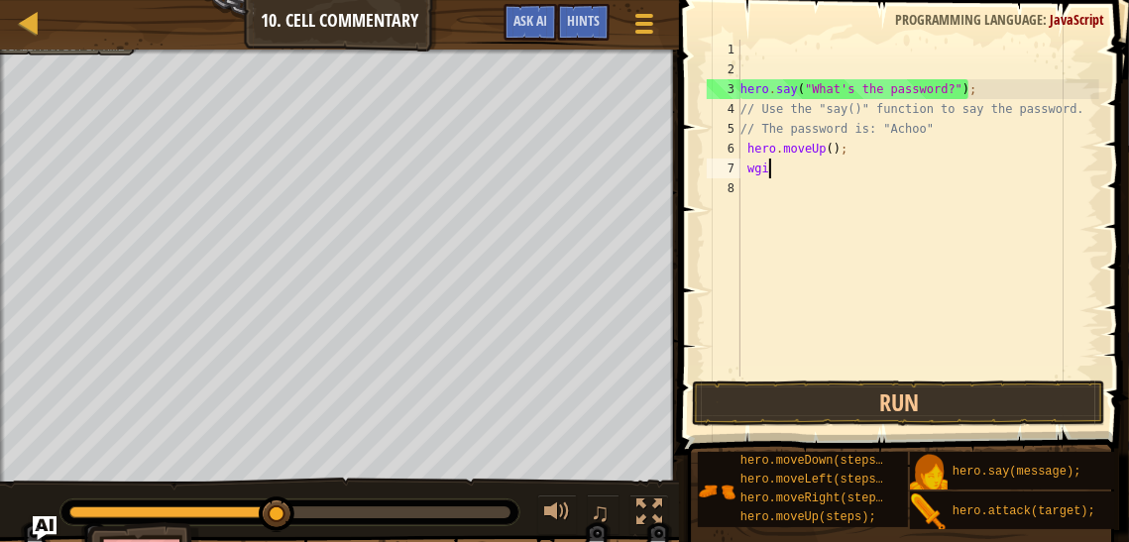
scroll to position [9, 1]
type textarea "w"
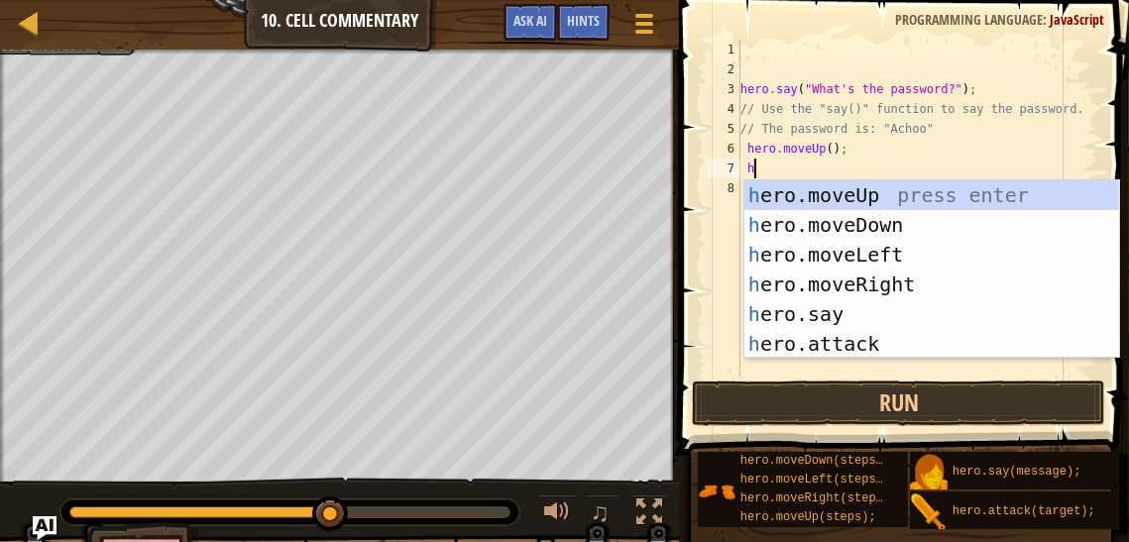
scroll to position [9, 0]
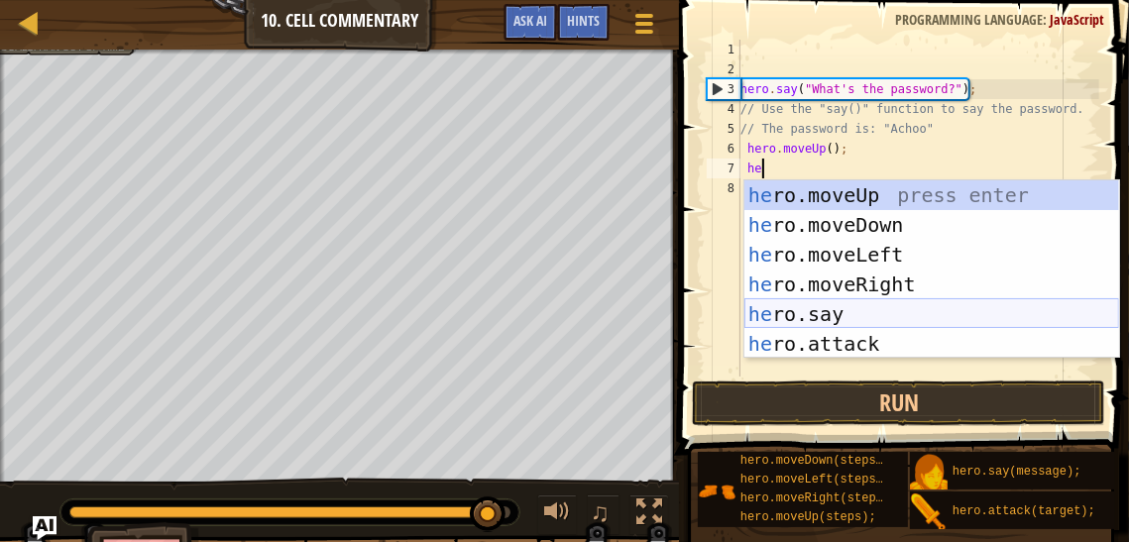
click at [805, 299] on div "he ro.moveUp press enter he ro.moveDown press enter he ro.moveLeft press enter …" at bounding box center [932, 299] width 375 height 238
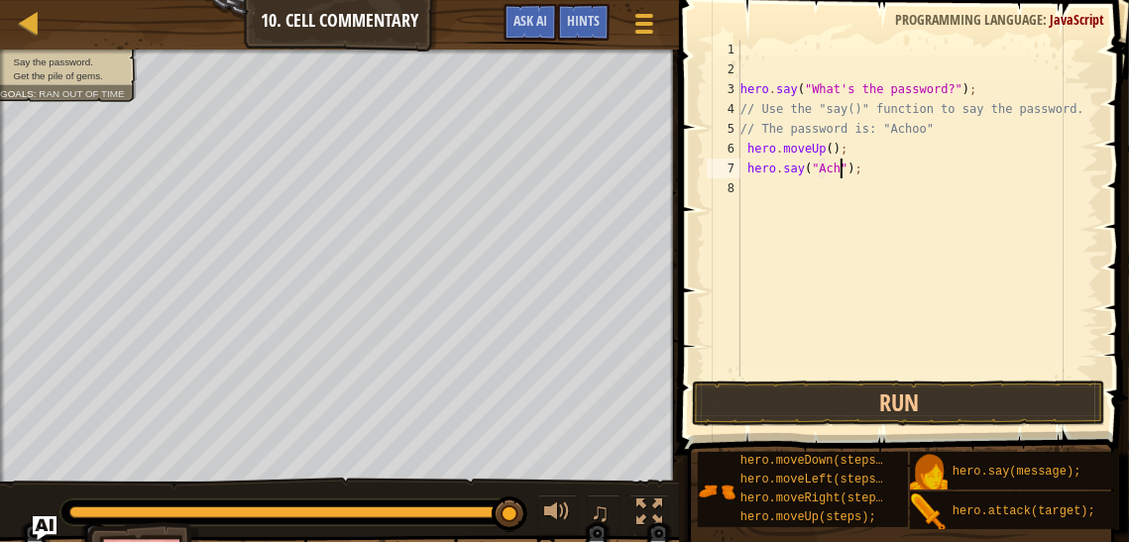
scroll to position [9, 9]
type textarea "hero.say("Achoo");"
click at [860, 395] on button "Run" at bounding box center [898, 404] width 413 height 46
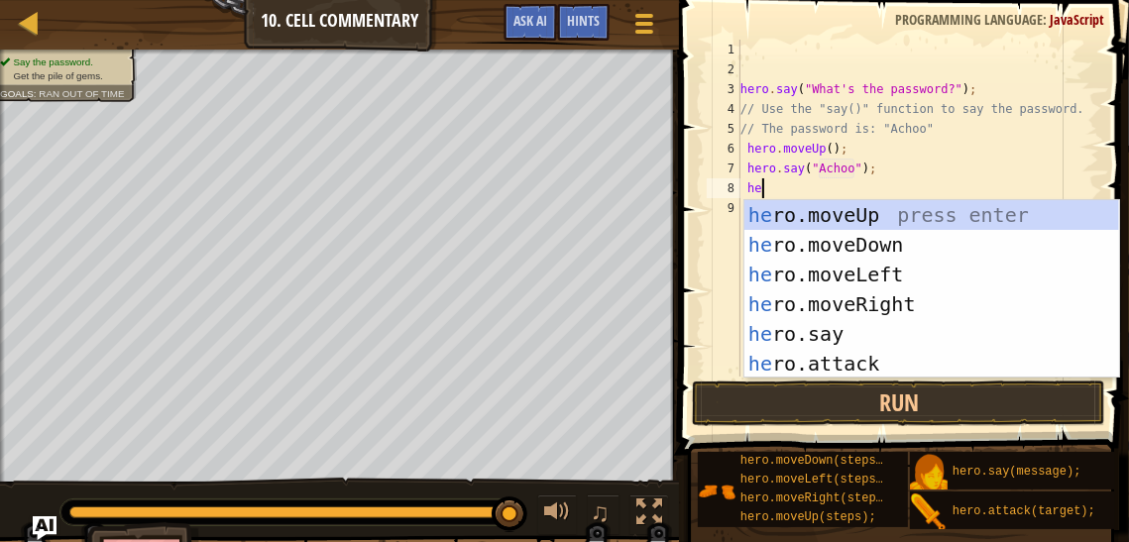
click at [917, 0] on body "Map Introduction to Computer Science 10. Cell Commentary Game Menu Done Hints A…" at bounding box center [564, 0] width 1129 height 0
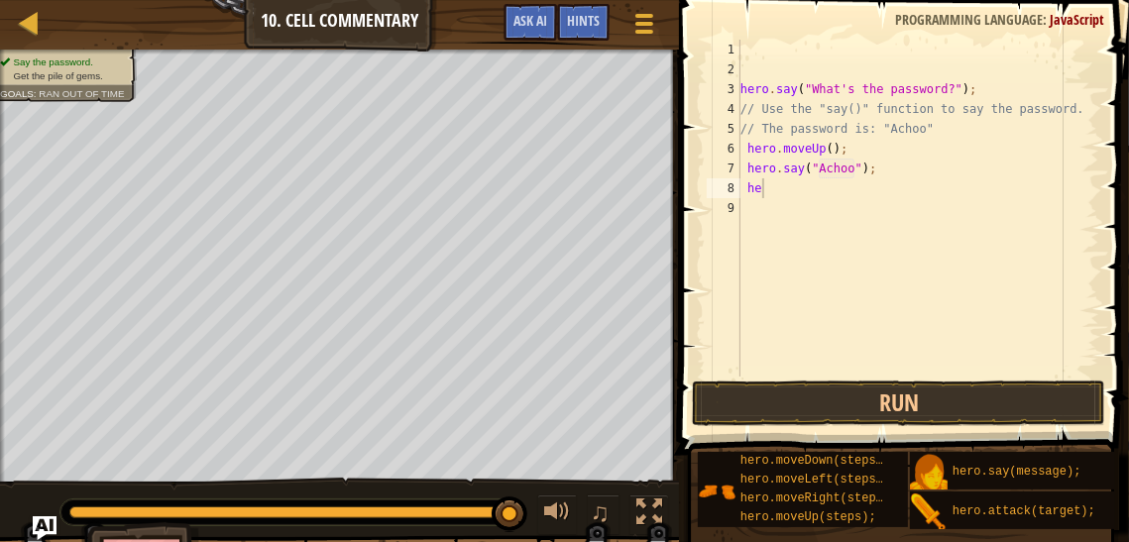
click at [871, 189] on div "hero . say ( "What's the password?" ) ; // Use the "say()" function to say the …" at bounding box center [918, 228] width 363 height 377
type textarea "her"
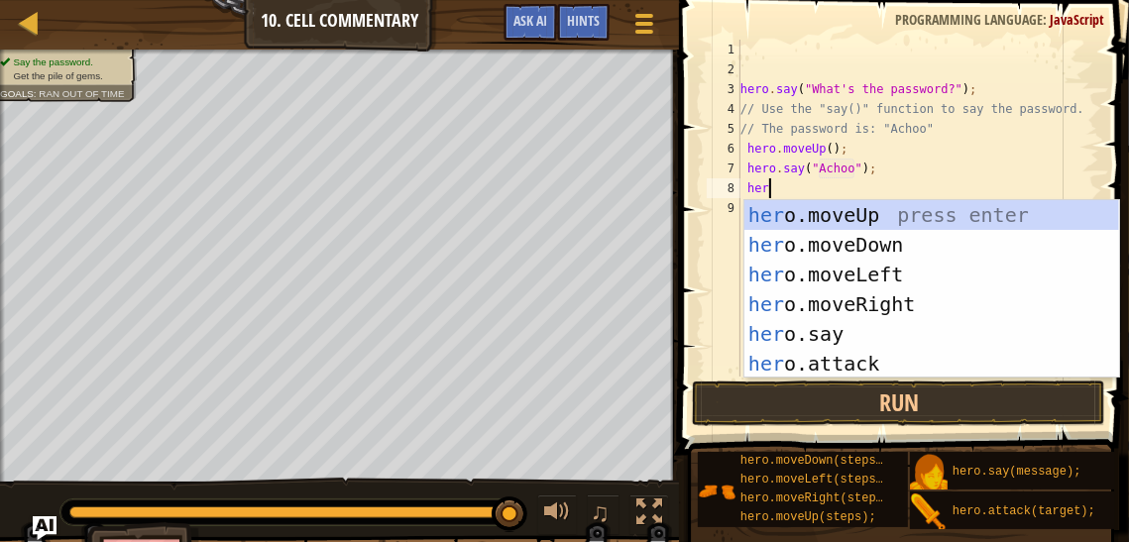
scroll to position [9, 1]
click at [780, 206] on div "her o.moveUp press enter her o.moveDown press enter her o.moveLeft press enter …" at bounding box center [932, 319] width 375 height 238
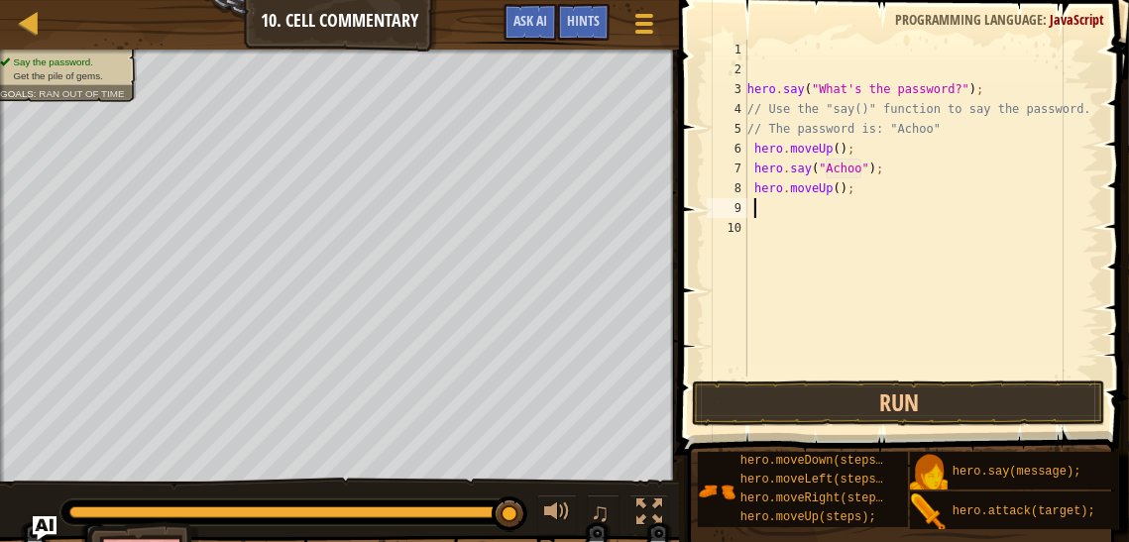
scroll to position [9, 0]
click at [767, 400] on button "Run" at bounding box center [898, 404] width 413 height 46
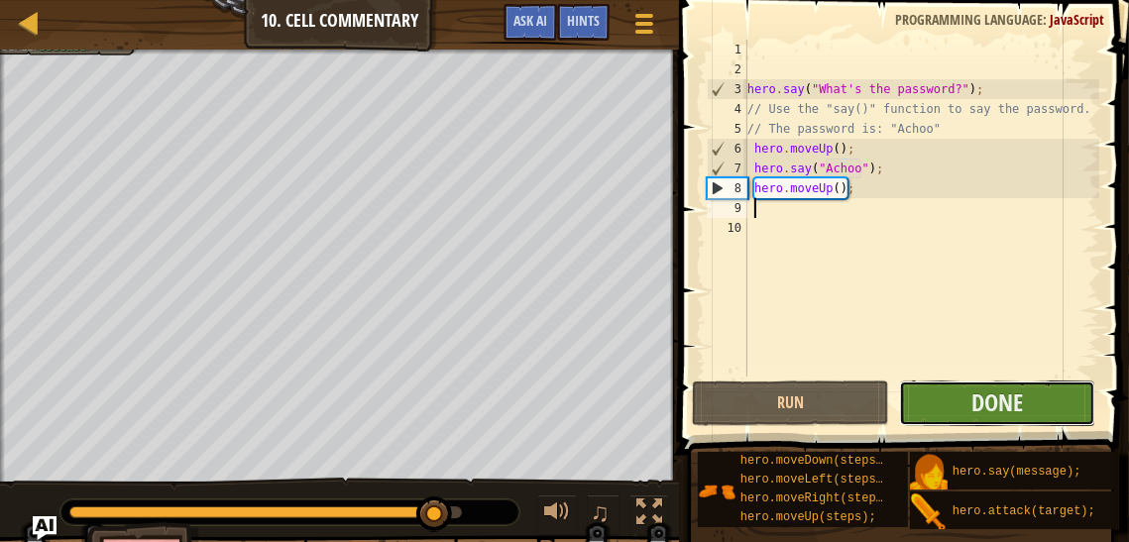
click at [1046, 412] on button "Done" at bounding box center [997, 404] width 196 height 46
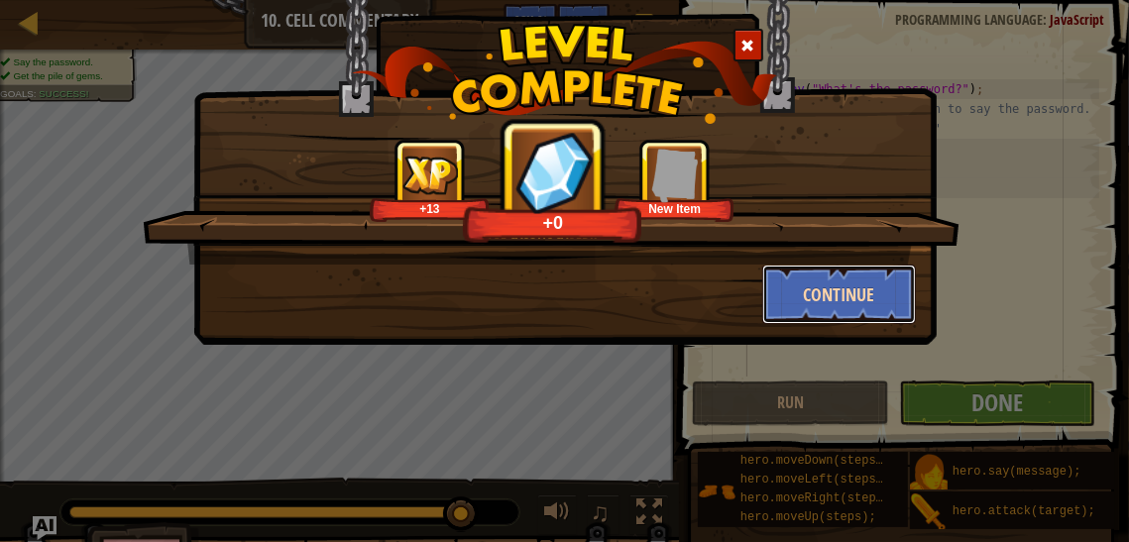
click at [856, 278] on button "Continue" at bounding box center [839, 294] width 154 height 59
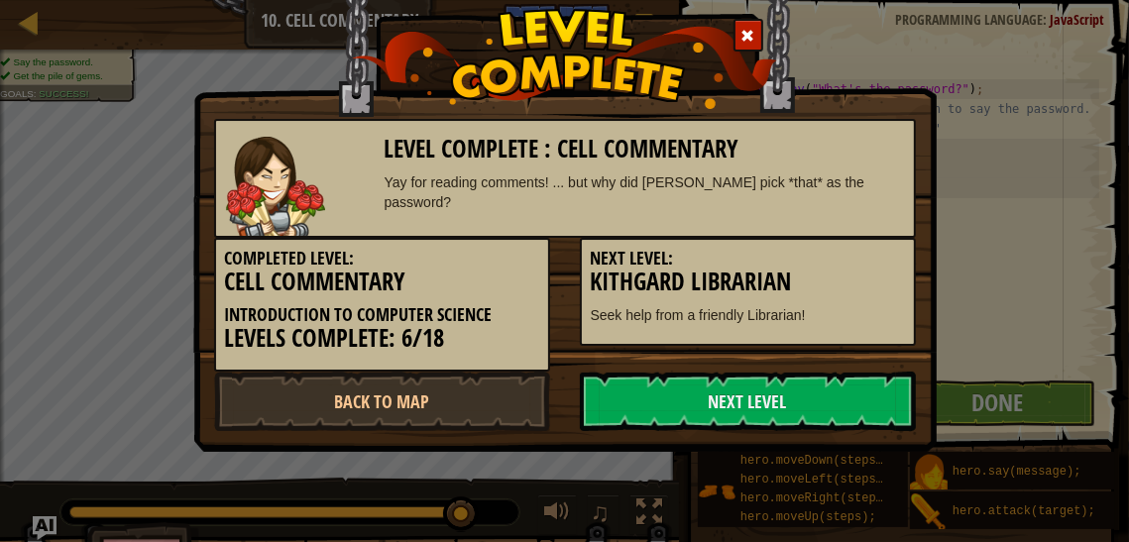
click at [848, 354] on div "Completed Level: Cell Commentary Introduction to Computer Science Levels Comple…" at bounding box center [565, 305] width 732 height 134
click at [837, 385] on link "Next Level" at bounding box center [748, 401] width 336 height 59
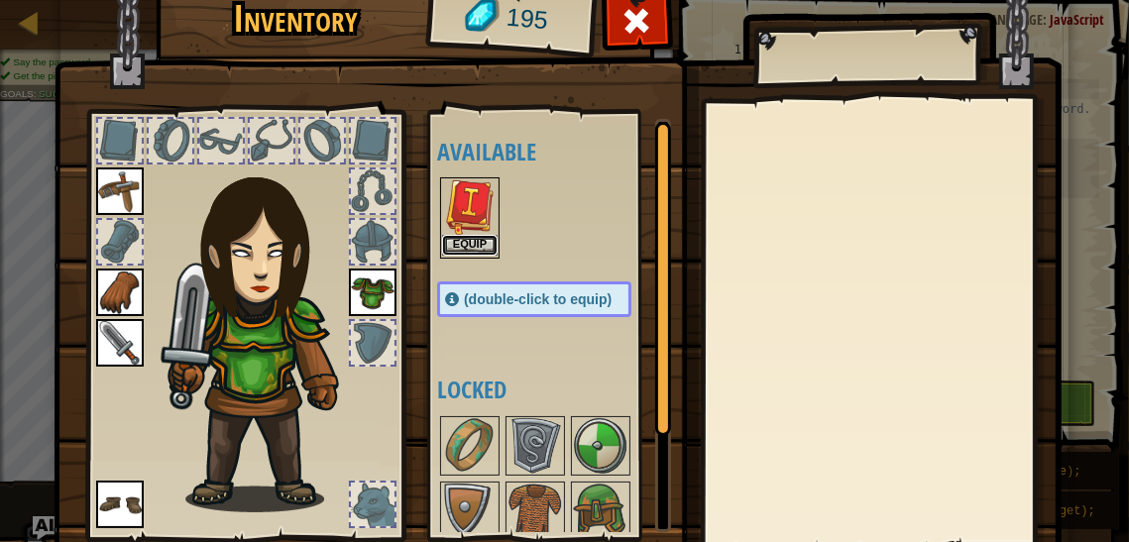
click at [471, 249] on button "Equip" at bounding box center [470, 245] width 56 height 21
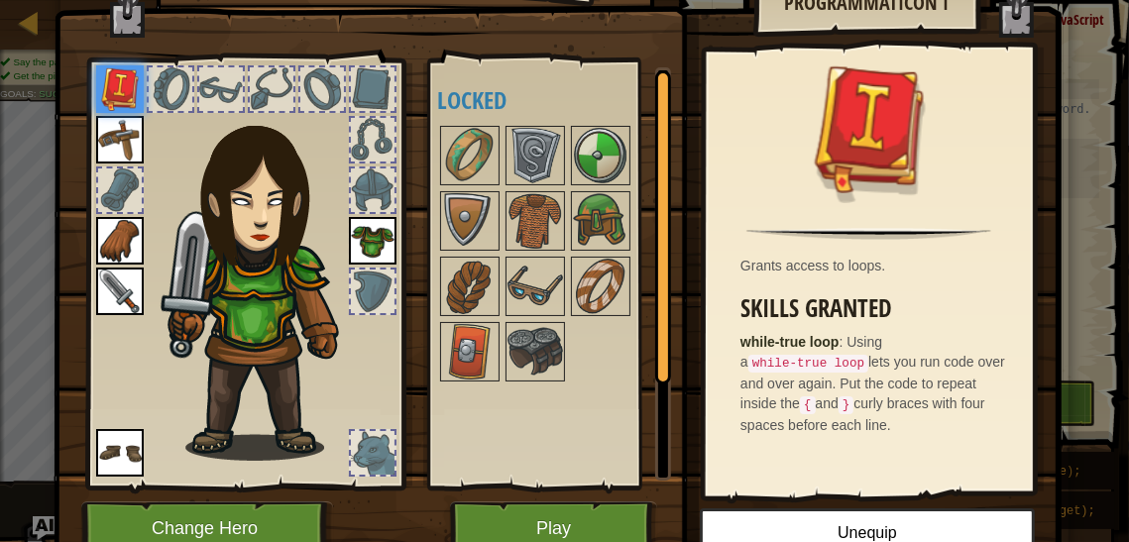
scroll to position [142, 0]
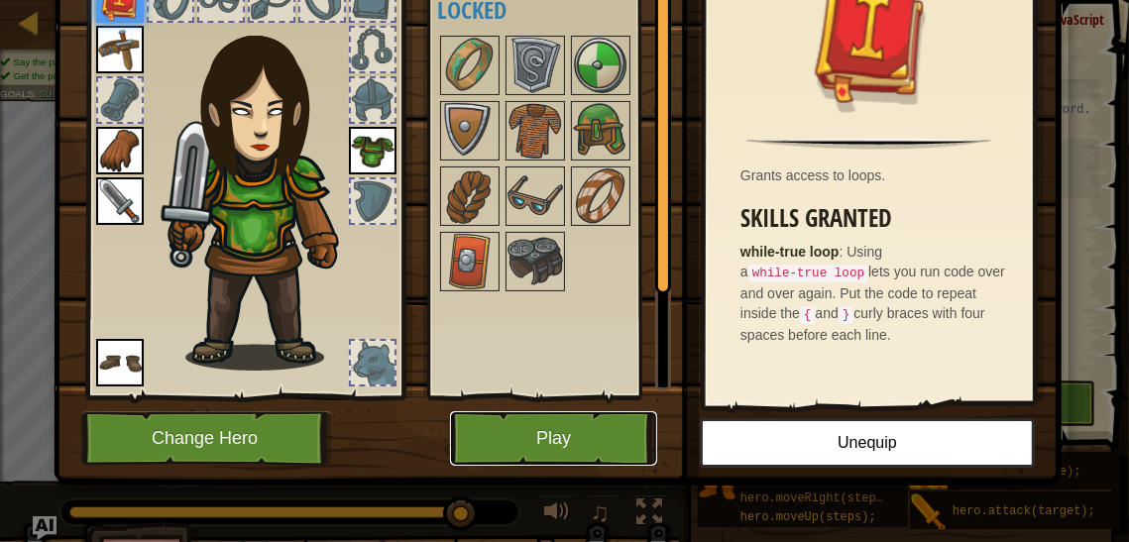
click at [549, 436] on button "Play" at bounding box center [553, 438] width 207 height 55
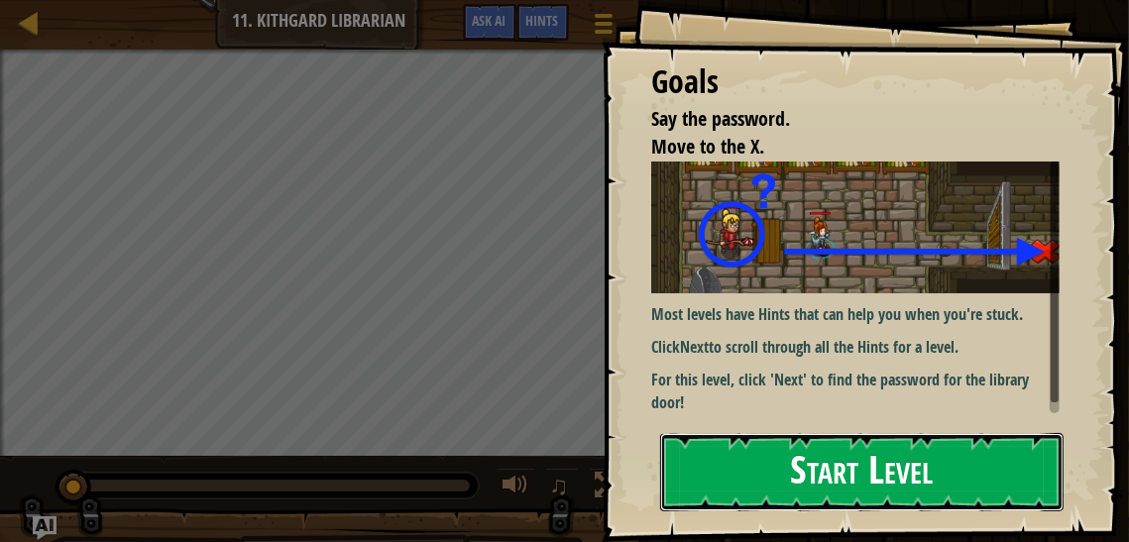
click at [927, 450] on button "Start Level" at bounding box center [861, 472] width 403 height 78
click at [891, 437] on button "Start Level" at bounding box center [861, 472] width 403 height 78
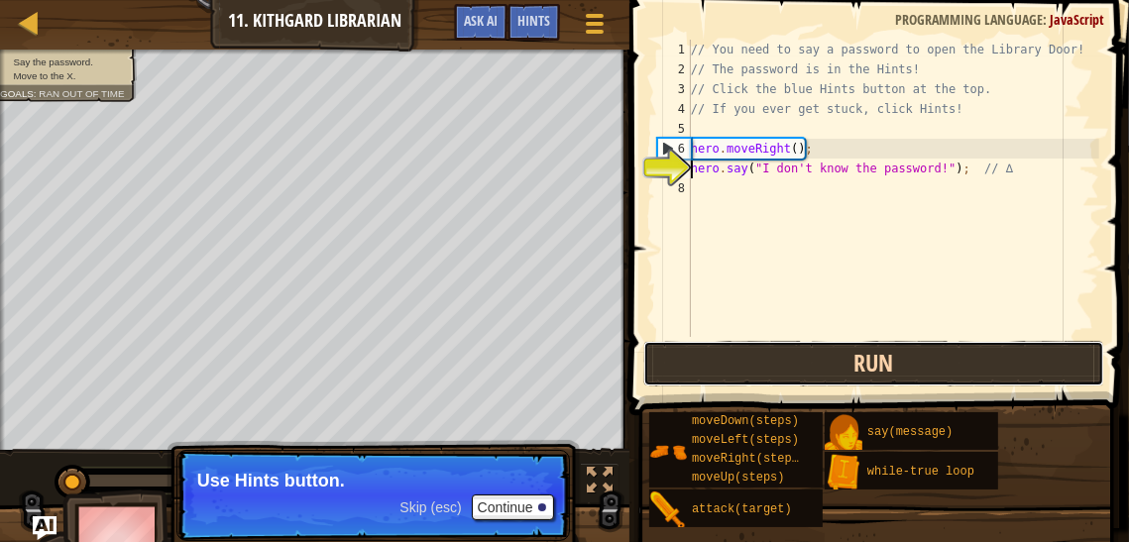
click at [917, 341] on button "Run" at bounding box center [874, 364] width 462 height 46
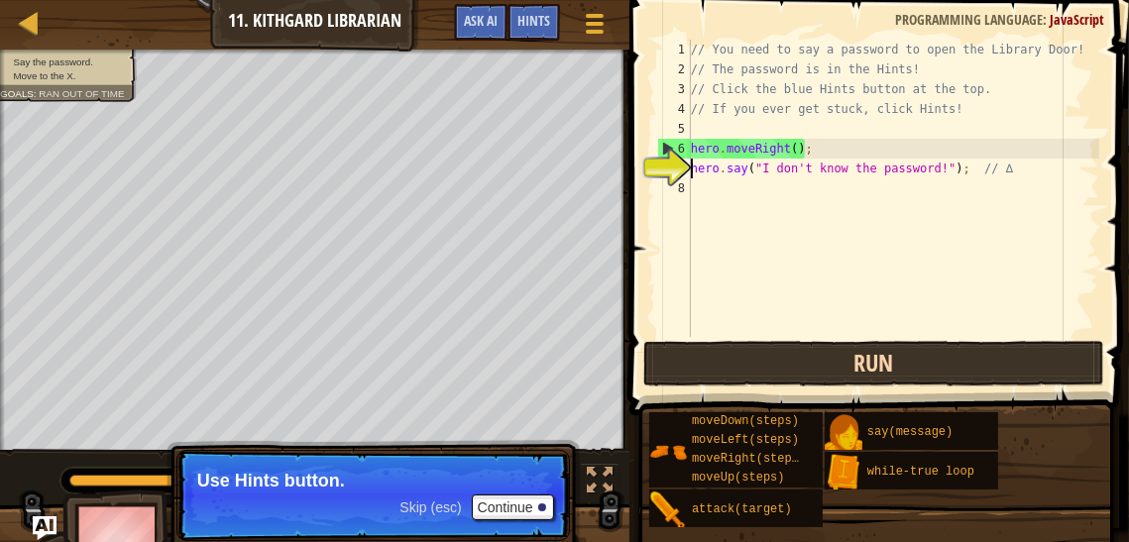
scroll to position [9, 0]
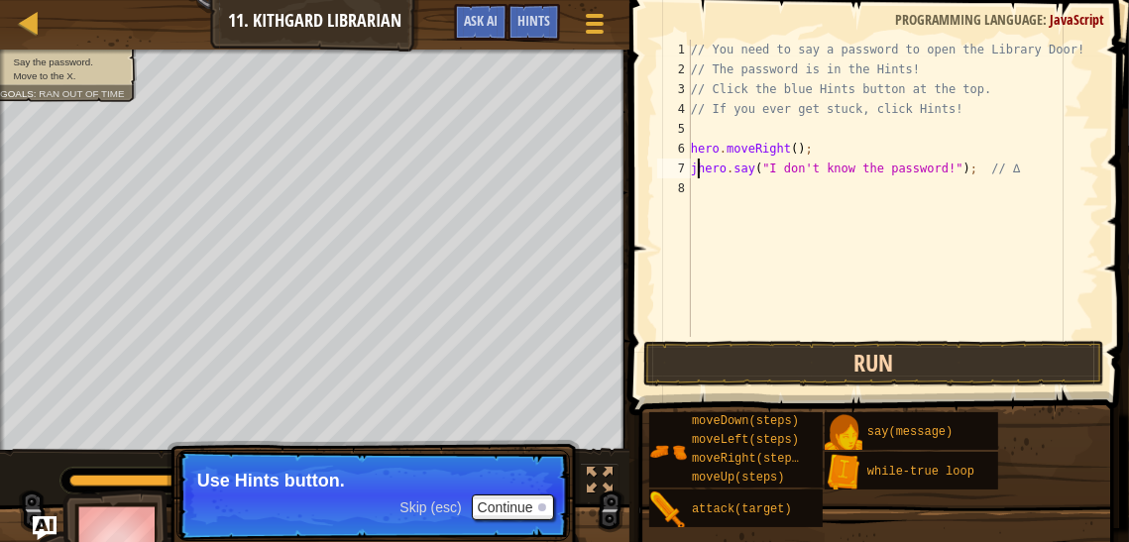
type textarea "jhero.say("I don't know the password!"); // ∆"
click at [751, 256] on div "// You need to say a password to open the Library Door! // The password is in t…" at bounding box center [893, 208] width 412 height 337
click at [821, 418] on div "moveDown(steps) moveLeft(steps) moveRight(steps) moveUp(steps)" at bounding box center [735, 449] width 173 height 75
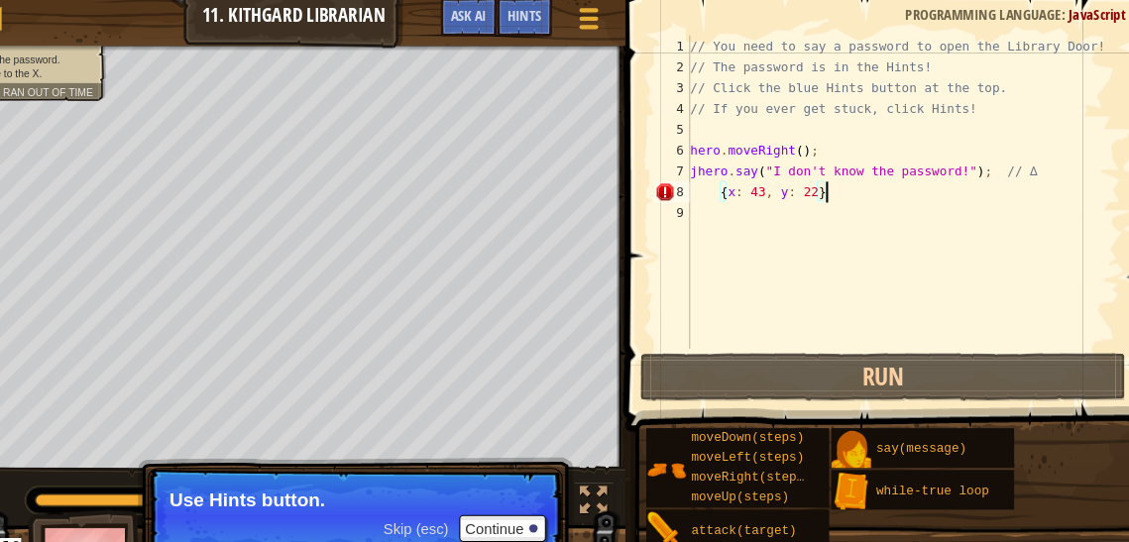
click at [379, 450] on p "Skip (esc) Continue Use Hints button." at bounding box center [373, 495] width 394 height 91
click at [814, 88] on div "// You need to say a password to open the Library Door! // The password is in t…" at bounding box center [893, 208] width 412 height 337
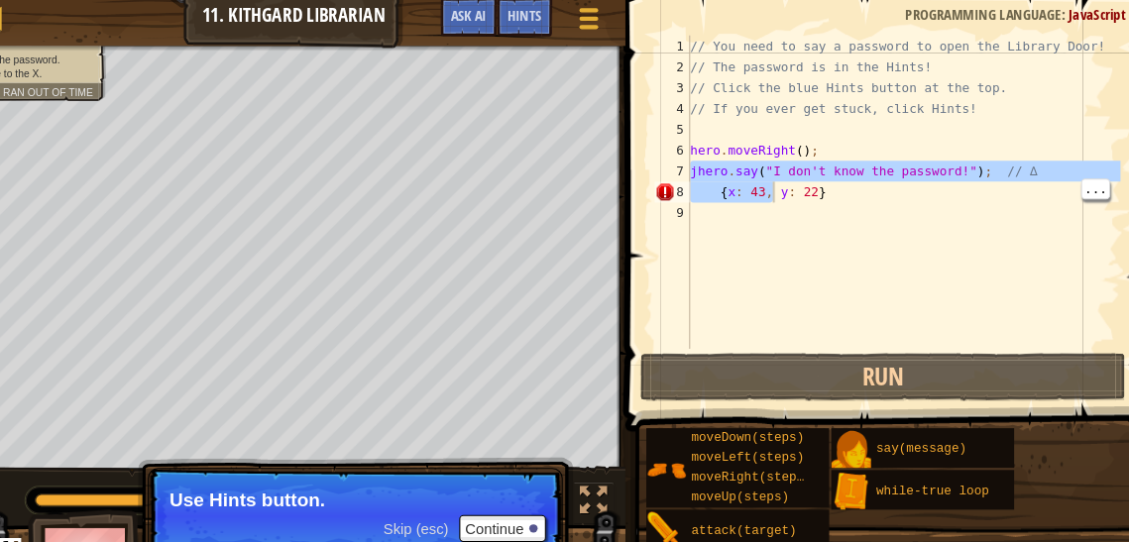
click at [844, 490] on div "moveDown(steps) moveLeft(steps) moveRight(steps) moveUp(steps) attack(target) s…" at bounding box center [881, 469] width 467 height 117
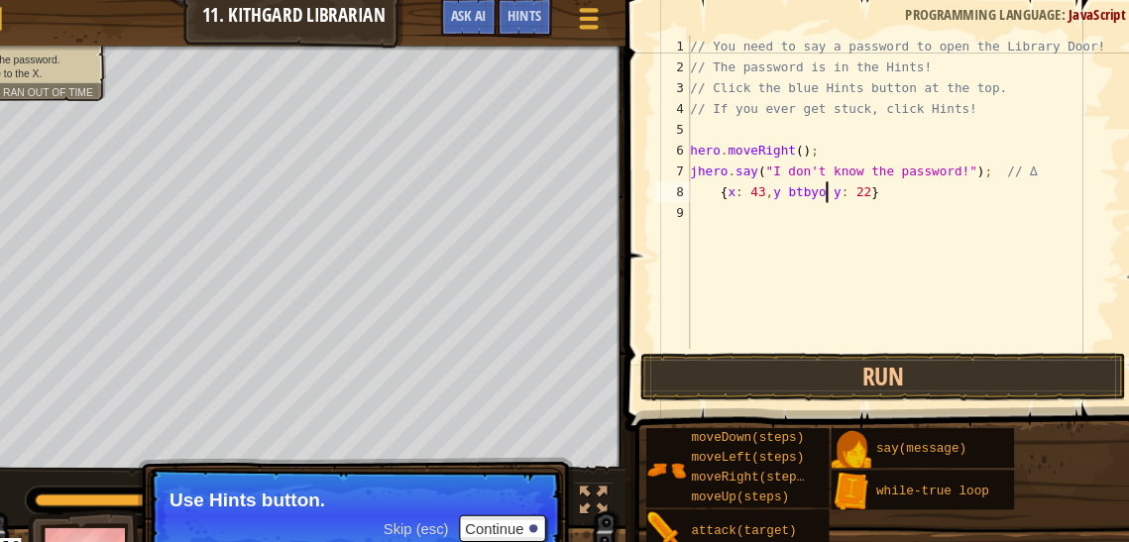
scroll to position [9, 10]
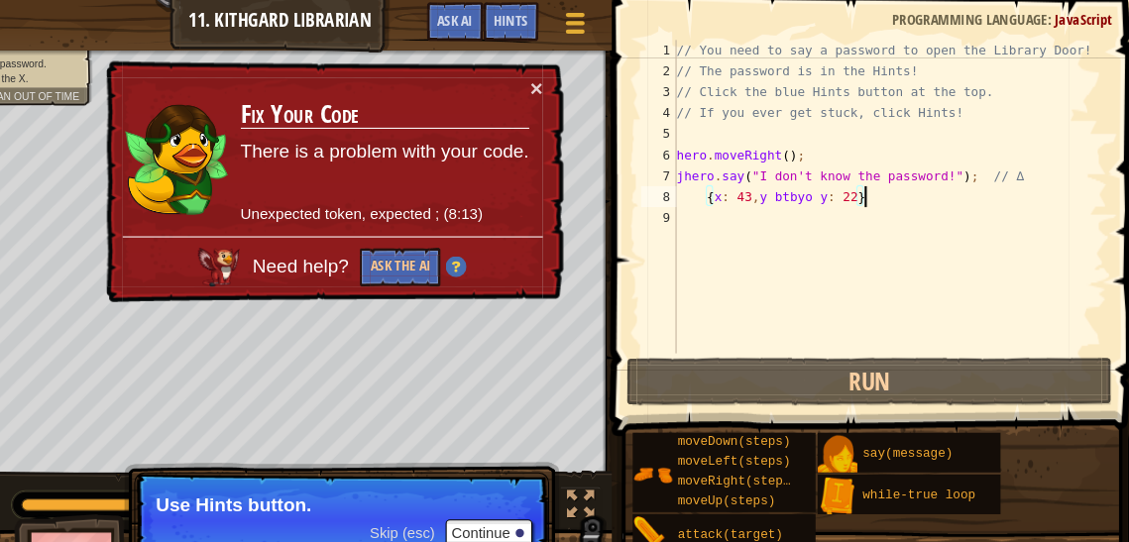
click at [887, 178] on div "// You need to say a password to open the Library Door! // The password is in t…" at bounding box center [893, 208] width 412 height 337
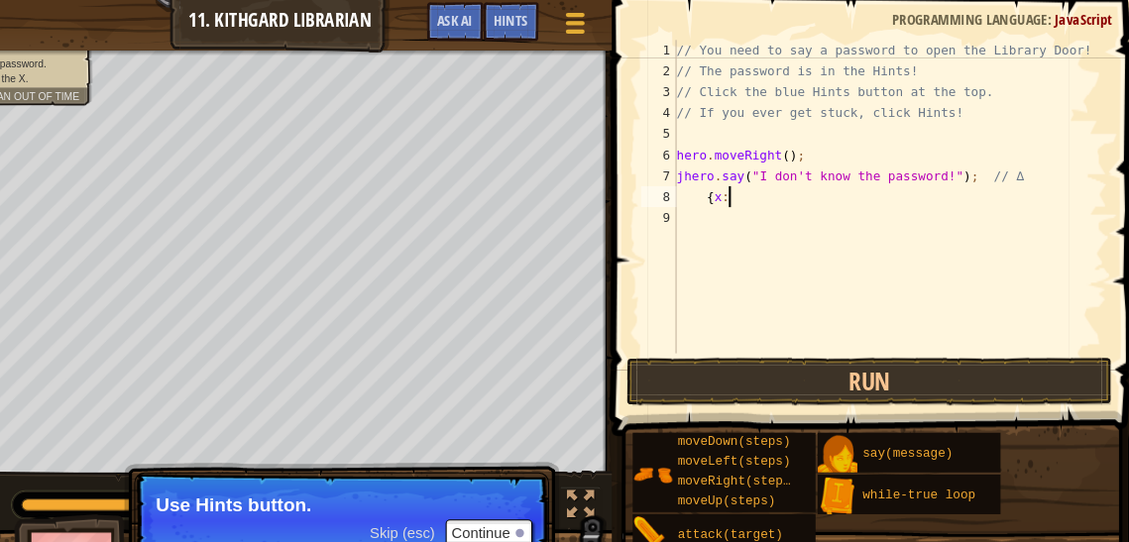
type textarea "{"
type textarea "-"
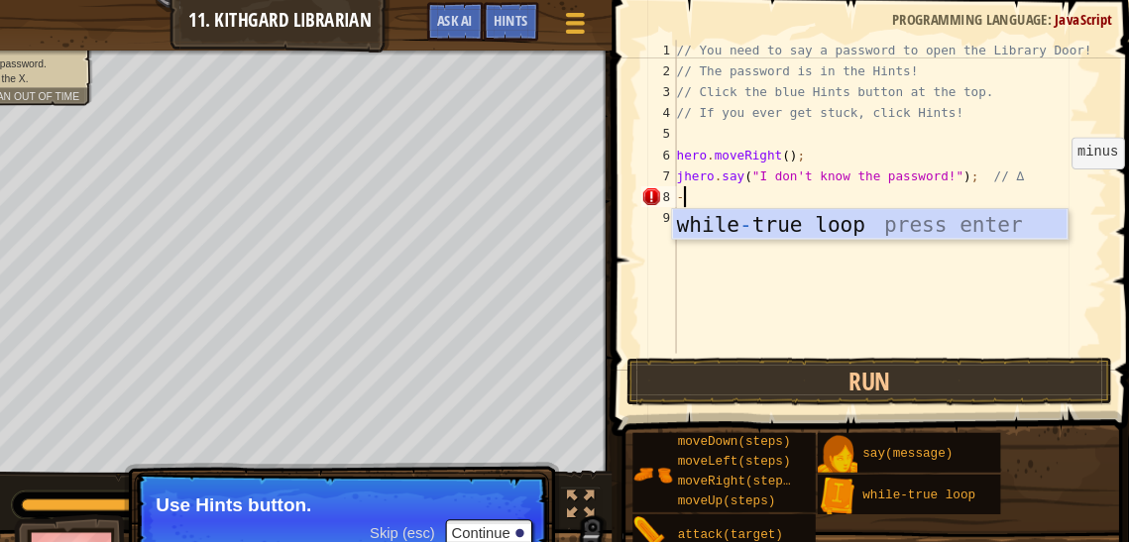
click at [1050, 180] on div "// You need to say a password to open the Library Door! // The password is in t…" at bounding box center [893, 208] width 412 height 337
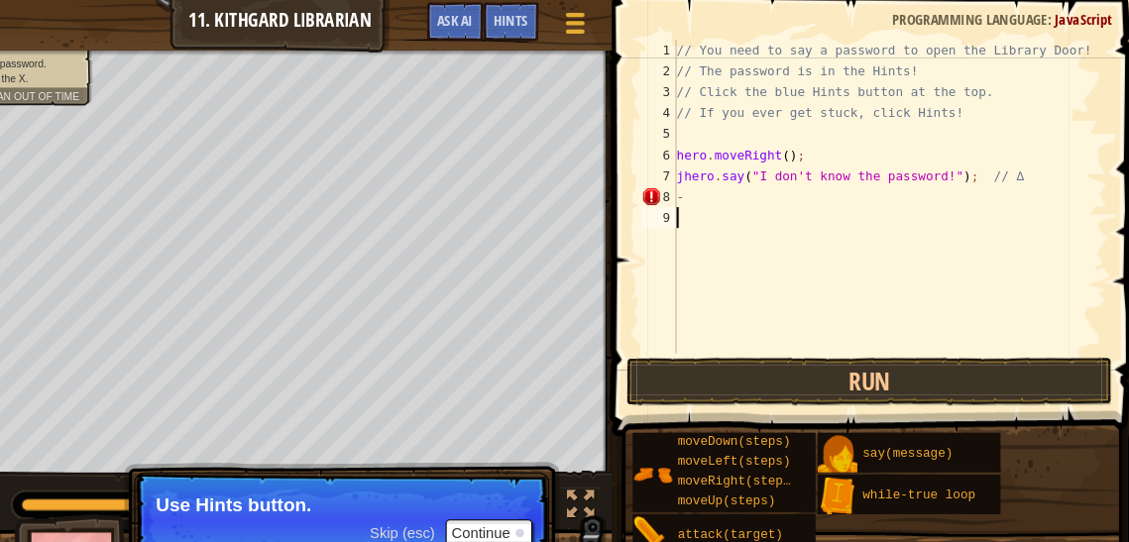
click at [747, 213] on div "// You need to say a password to open the Library Door! // The password is in t…" at bounding box center [893, 208] width 412 height 337
click at [717, 164] on div "// You need to say a password to open the Library Door! // The password is in t…" at bounding box center [893, 208] width 412 height 337
click at [715, 179] on div "// You need to say a password to open the Library Door! // The password is in t…" at bounding box center [893, 208] width 412 height 337
type textarea "-"
click at [721, 198] on div "// You need to say a password to open the Library Door! // The password is in t…" at bounding box center [893, 208] width 412 height 337
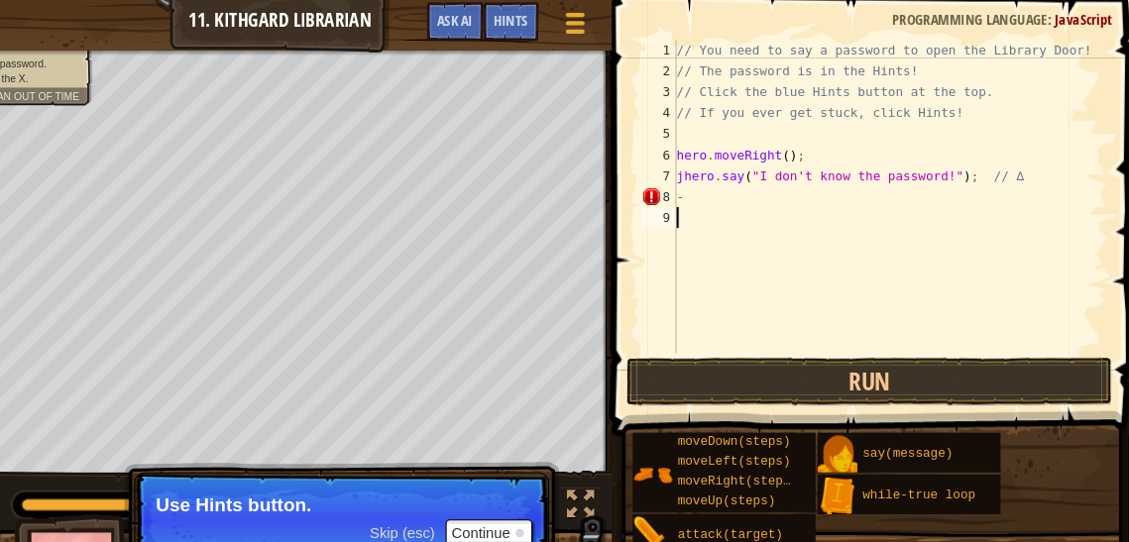
click at [718, 205] on div "// You need to say a password to open the Library Door! // The password is in t…" at bounding box center [893, 208] width 412 height 337
click at [729, 188] on div "// You need to say a password to open the Library Door! // The password is in t…" at bounding box center [893, 208] width 412 height 337
click at [741, 173] on div "// You need to say a password to open the Library Door! // The password is in t…" at bounding box center [893, 208] width 412 height 337
click at [730, 177] on div "// You need to say a password to open the Library Door! // The password is in t…" at bounding box center [893, 208] width 412 height 337
click at [732, 193] on div "// You need to say a password to open the Library Door! // The password is in t…" at bounding box center [893, 208] width 412 height 337
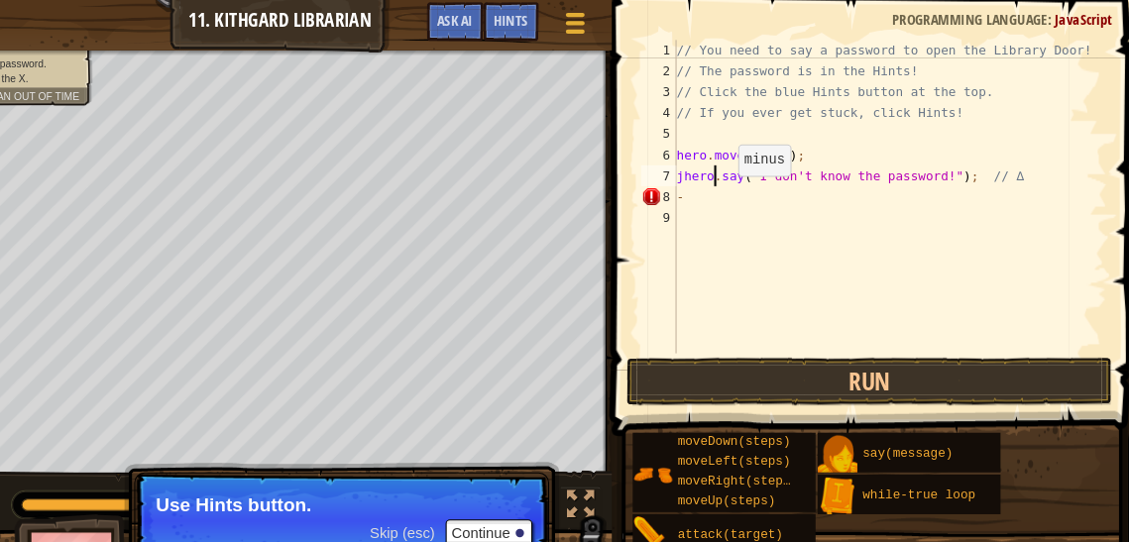
type textarea "-"
click at [729, 207] on div "// You need to say a password to open the Library Door! // The password is in t…" at bounding box center [893, 208] width 412 height 337
click at [738, 191] on div "// You need to say a password to open the Library Door! // The password is in t…" at bounding box center [893, 208] width 412 height 337
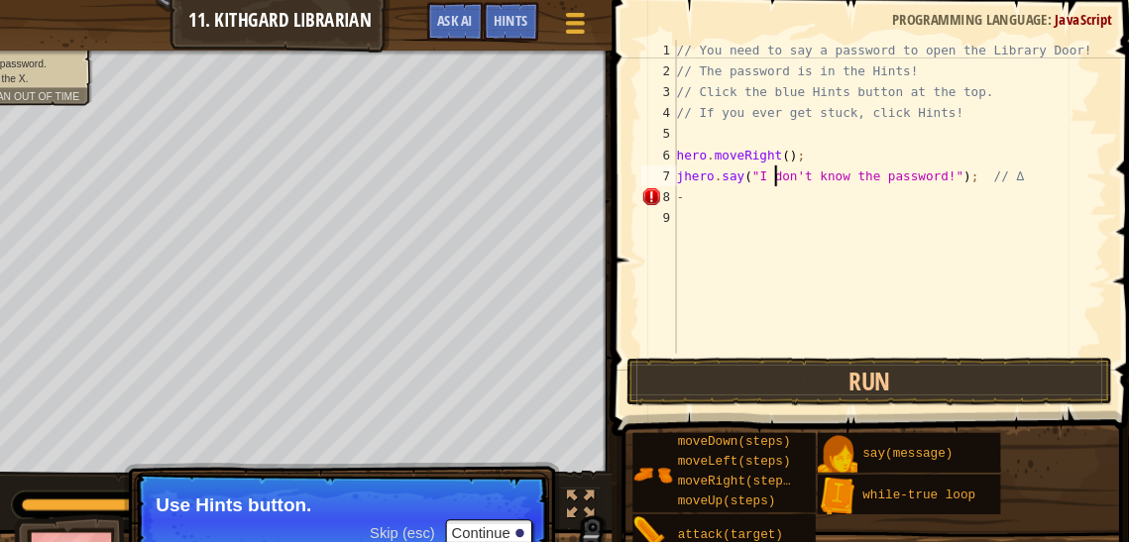
click at [784, 165] on div "// You need to say a password to open the Library Door! // The password is in t…" at bounding box center [893, 208] width 412 height 337
click at [785, 169] on div "// You need to say a password to open the Library Door! // The password is in t…" at bounding box center [893, 208] width 412 height 337
click at [776, 184] on div "// You need to say a password to open the Library Door! // The password is in t…" at bounding box center [893, 208] width 412 height 337
type textarea "-"
click at [776, 191] on div "// You need to say a password to open the Library Door! // The password is in t…" at bounding box center [893, 208] width 412 height 337
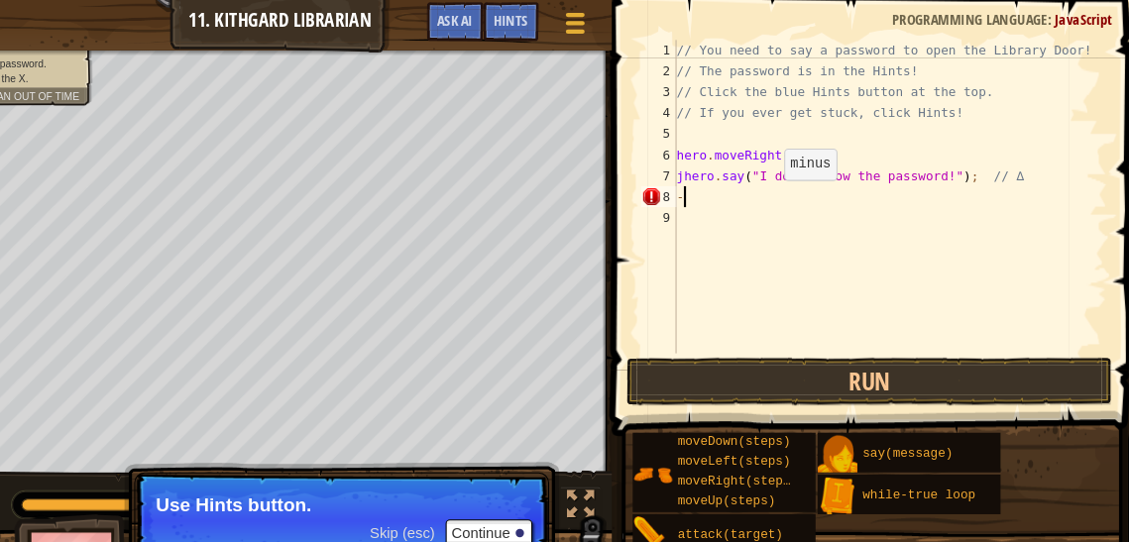
click at [768, 203] on div "// You need to say a password to open the Library Door! // The password is in t…" at bounding box center [893, 208] width 412 height 337
click at [798, 201] on div "// You need to say a password to open the Library Door! // The password is in t…" at bounding box center [893, 208] width 412 height 337
click at [815, 193] on div "// You need to say a password to open the Library Door! // The password is in t…" at bounding box center [893, 208] width 412 height 337
click at [843, 185] on div "// You need to say a password to open the Library Door! // The password is in t…" at bounding box center [893, 208] width 412 height 337
click at [810, 183] on div "// You need to say a password to open the Library Door! // The password is in t…" at bounding box center [893, 208] width 412 height 337
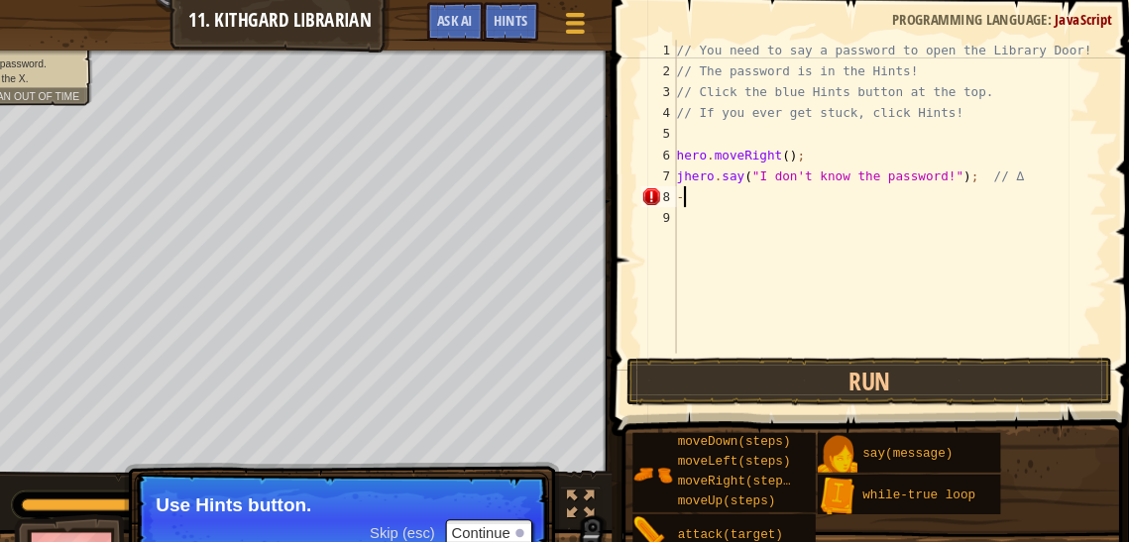
click at [812, 169] on div "// You need to say a password to open the Library Door! // The password is in t…" at bounding box center [893, 208] width 412 height 337
click at [522, 28] on span "Hints" at bounding box center [533, 20] width 33 height 19
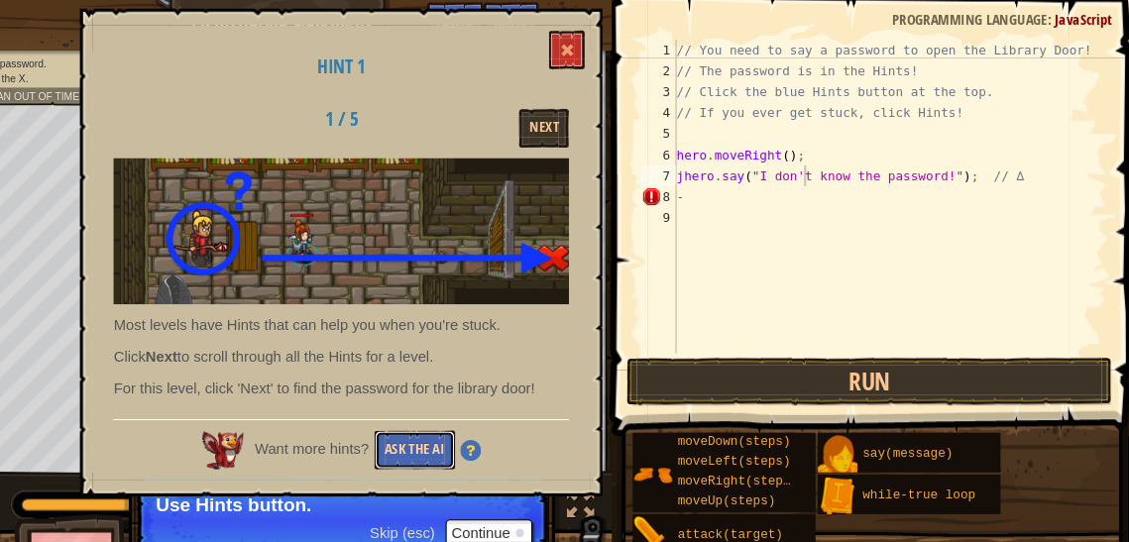
click at [449, 418] on button "Ask the AI" at bounding box center [442, 428] width 76 height 37
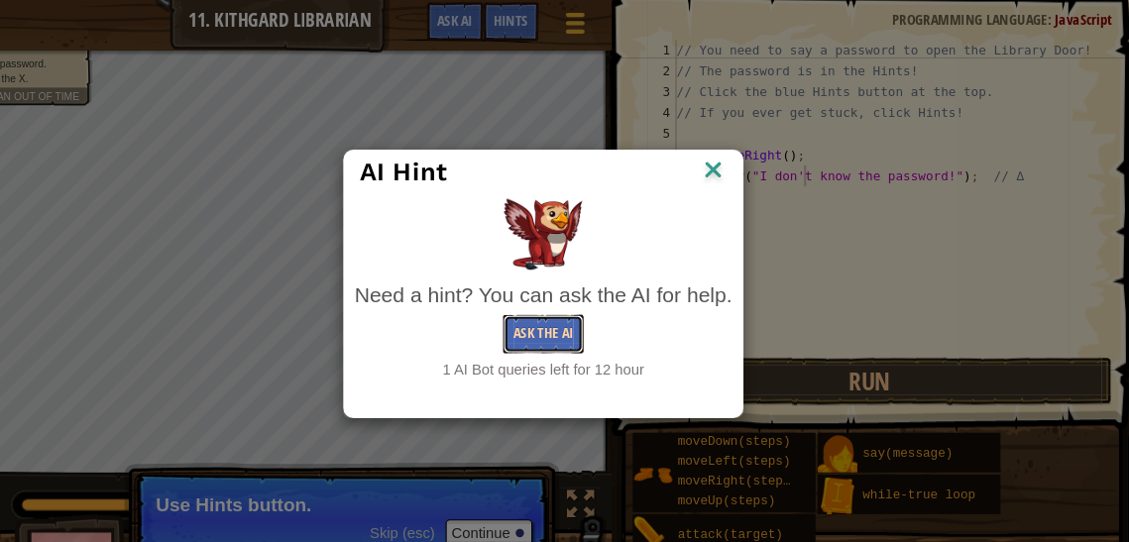
click at [555, 322] on button "Ask the AI" at bounding box center [564, 318] width 76 height 37
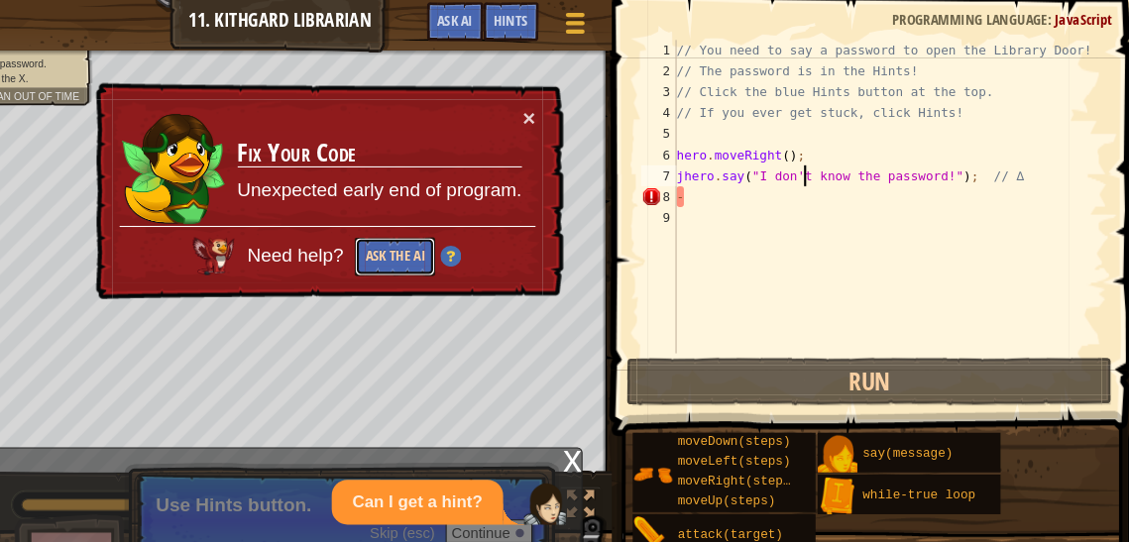
click at [418, 244] on button "Ask the AI" at bounding box center [424, 245] width 76 height 37
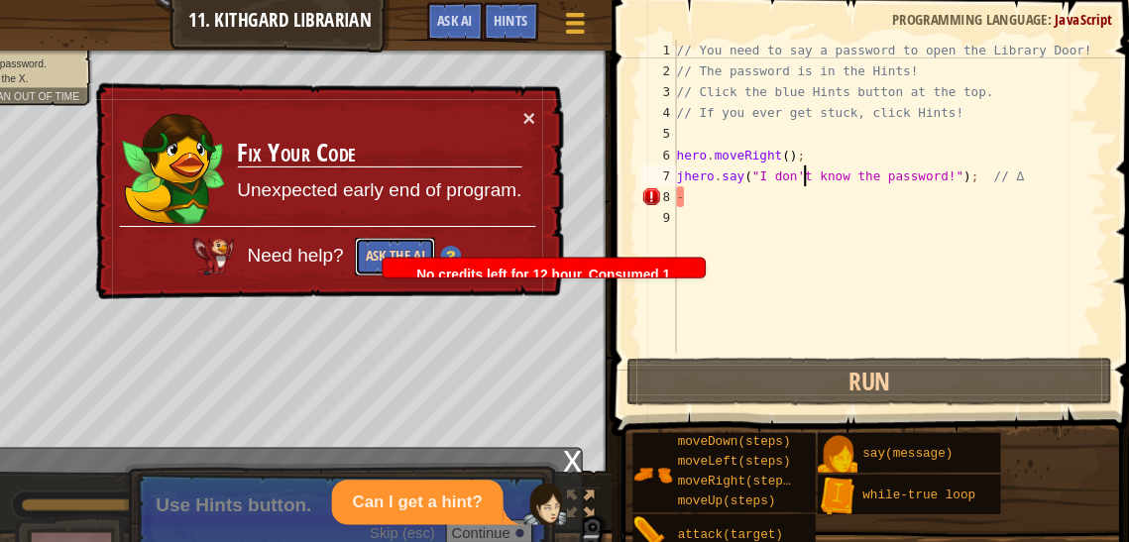
click at [418, 244] on button "Ask the AI" at bounding box center [424, 245] width 76 height 37
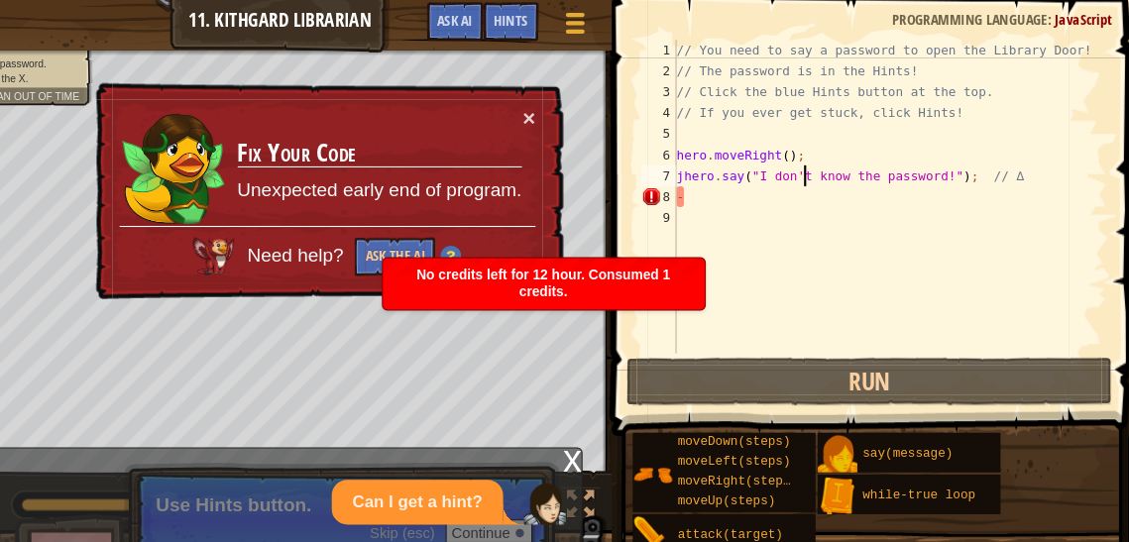
click at [852, 144] on div "// You need to say a password to open the Library Door! // The password is in t…" at bounding box center [893, 208] width 412 height 337
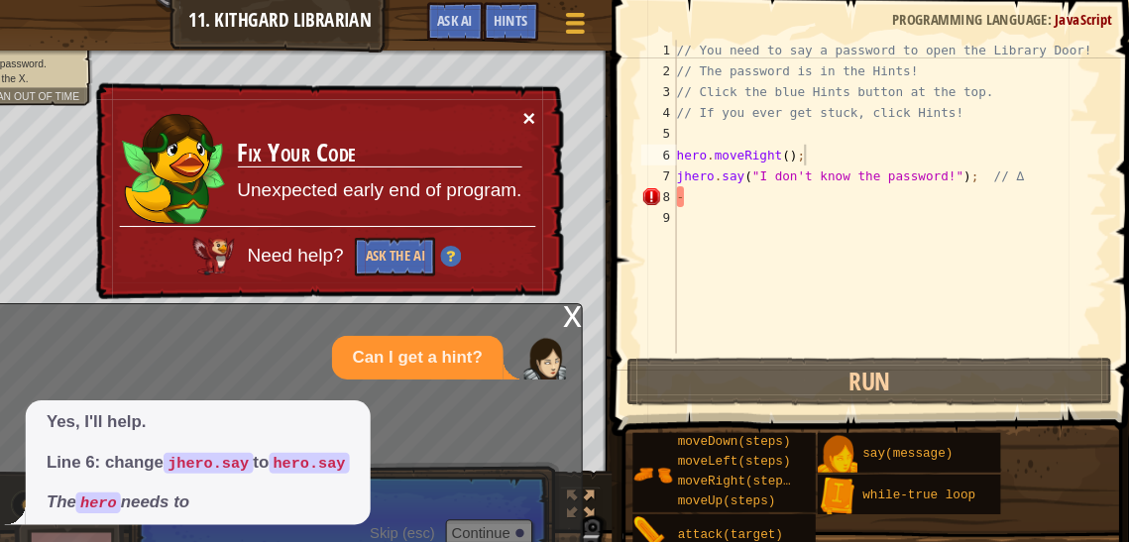
click at [549, 106] on button "×" at bounding box center [551, 113] width 12 height 21
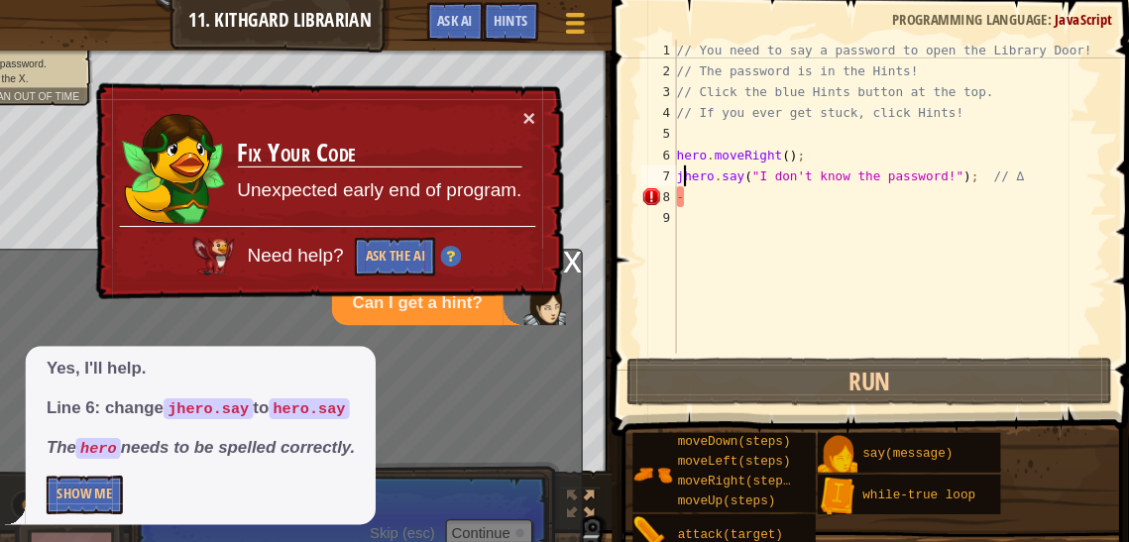
click at [699, 171] on div "// You need to say a password to open the Library Door! // The password is in t…" at bounding box center [893, 208] width 412 height 337
type textarea "hero.say("I don't know the password!"); // ∆"
